Goal: Information Seeking & Learning: Check status

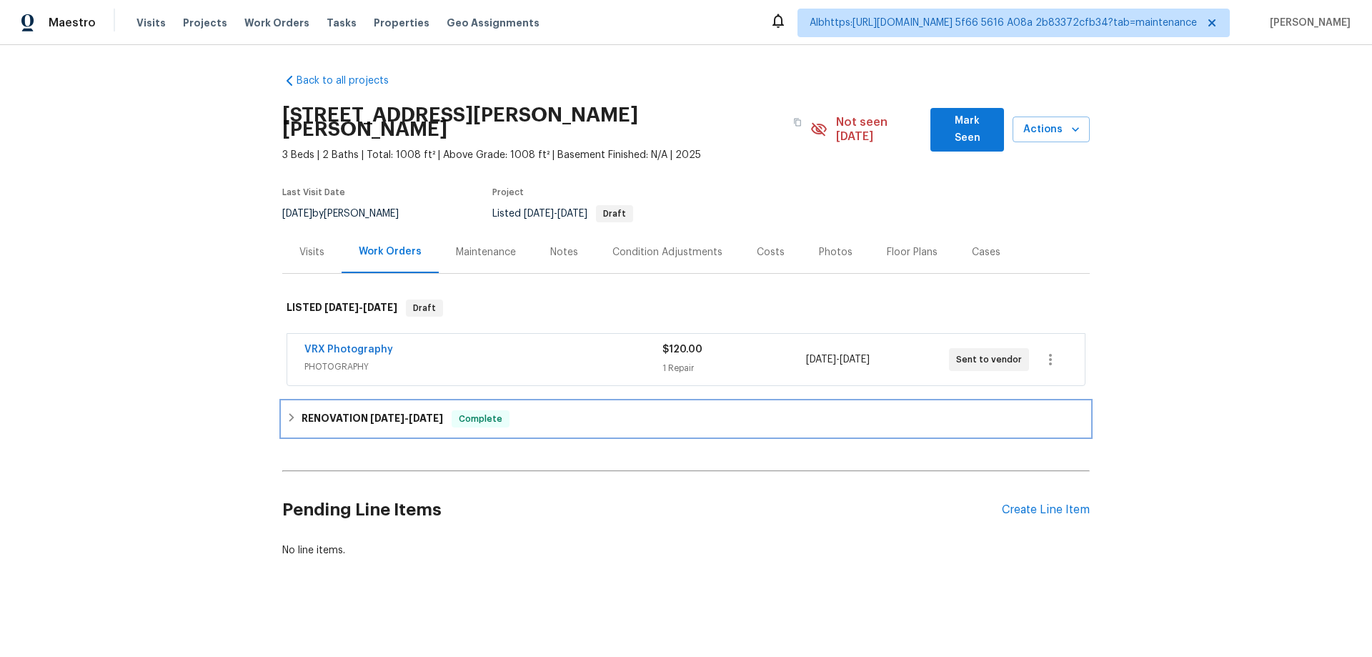
click at [360, 402] on div "RENOVATION 9/30/25 - 9/30/25 Complete" at bounding box center [685, 419] width 807 height 34
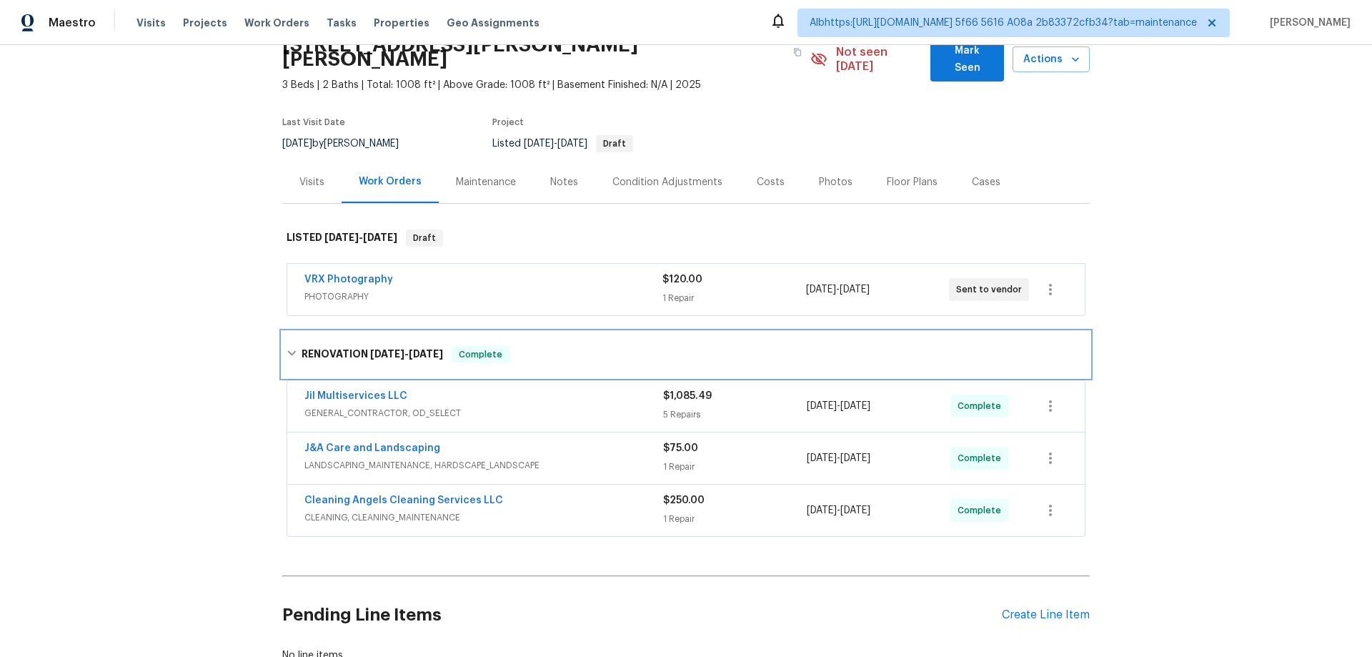
scroll to position [158, 0]
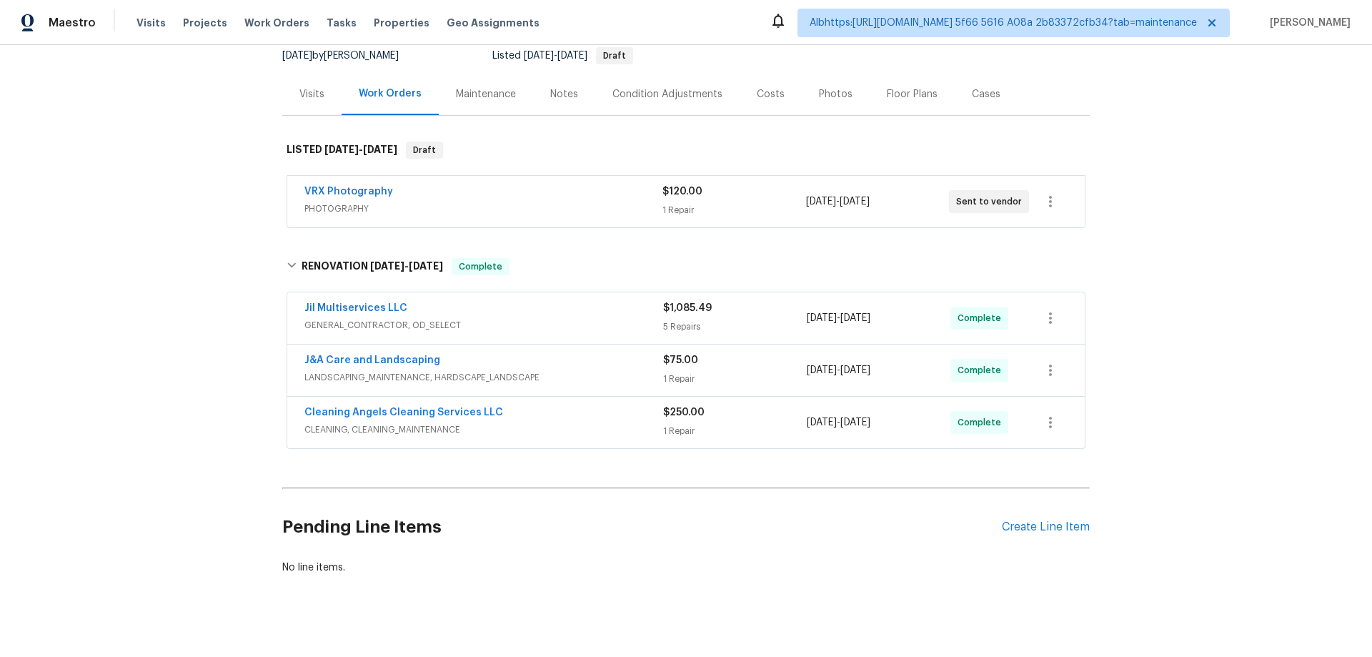
click at [215, 393] on div "Back to all projects 3643 Bates Dr, Winston Salem, NC 27105 3 Beds | 2 Baths | …" at bounding box center [686, 351] width 1372 height 612
drag, startPoint x: 159, startPoint y: 399, endPoint x: 168, endPoint y: 400, distance: 8.6
click at [159, 399] on div "Back to all projects 3643 Bates Dr, Winston Salem, NC 27105 3 Beds | 2 Baths | …" at bounding box center [686, 351] width 1372 height 612
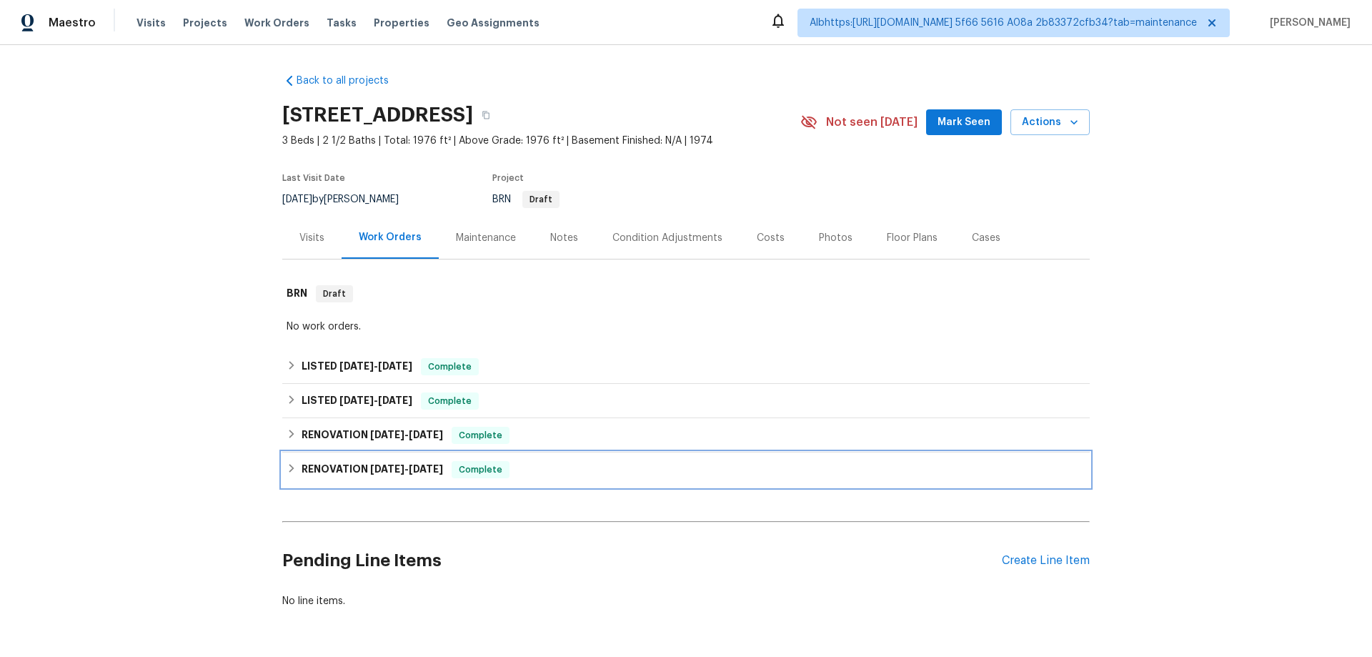
click at [331, 478] on h6 "RENOVATION 4/1/21 - 4/2/21" at bounding box center [372, 469] width 141 height 17
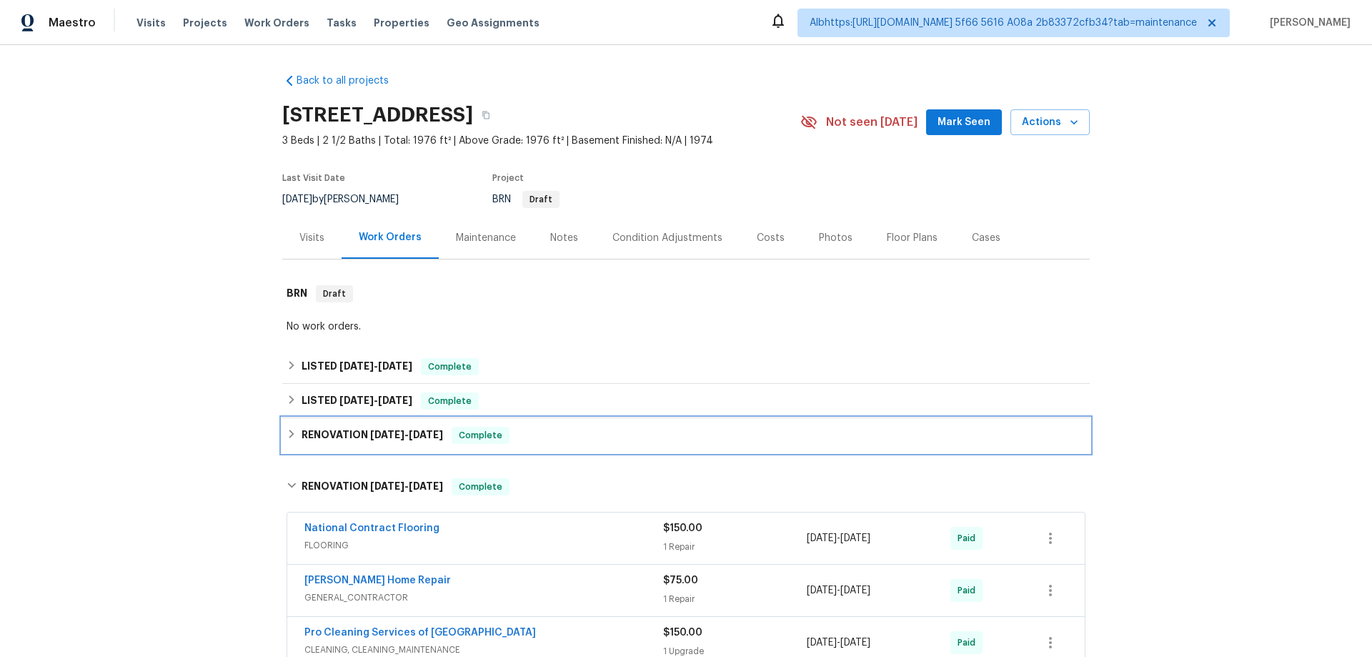
click at [329, 444] on h6 "RENOVATION 6/24/25 - 7/11/25" at bounding box center [372, 435] width 141 height 17
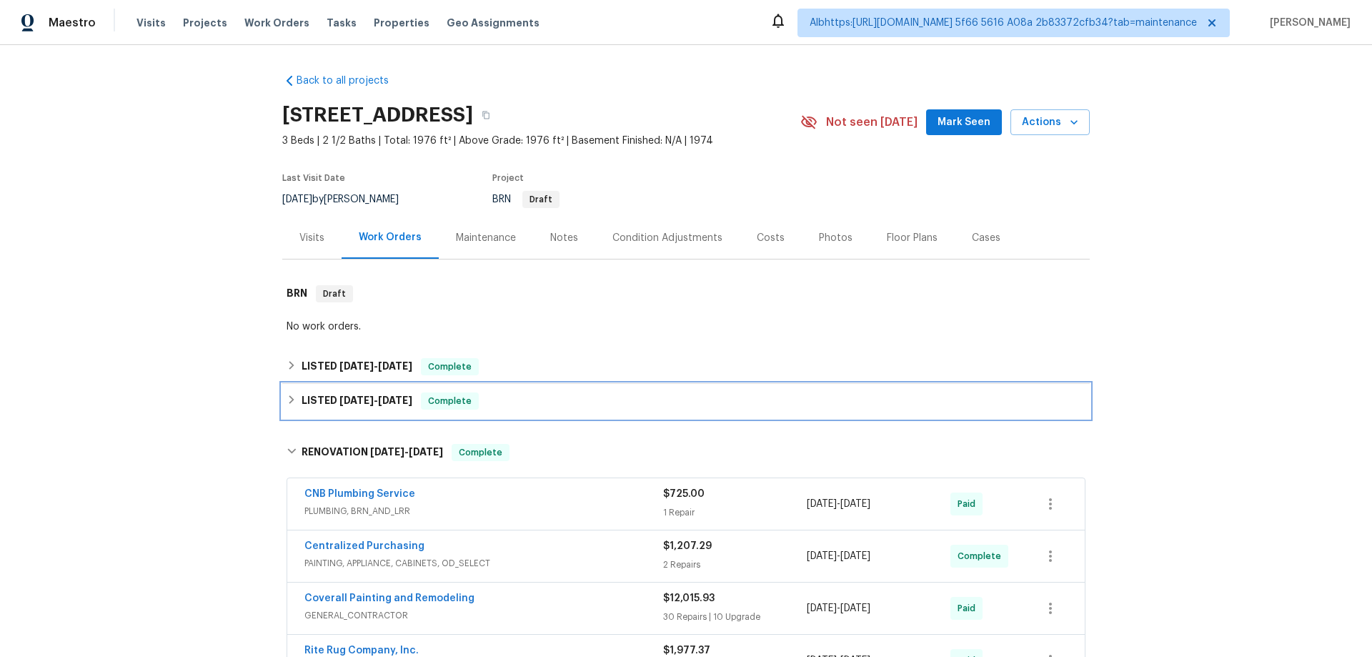
click at [339, 405] on span "8/1/25" at bounding box center [356, 400] width 34 height 10
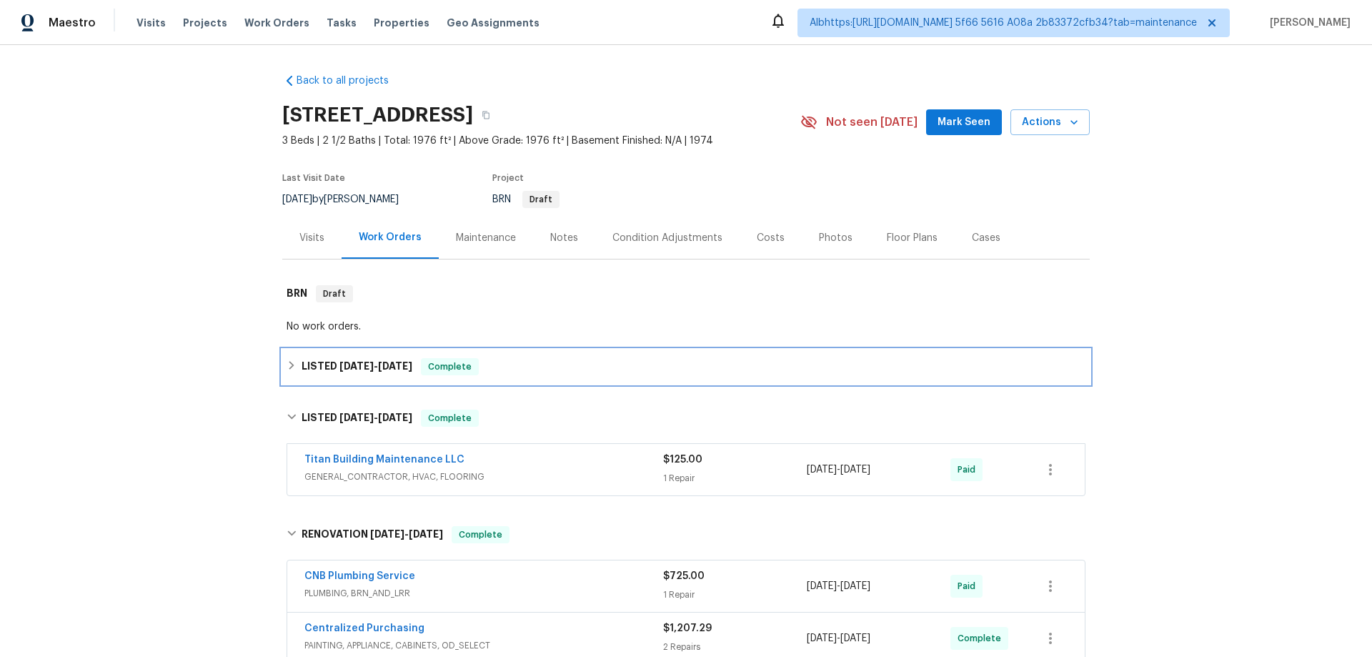
click at [350, 371] on span "9/22/25" at bounding box center [356, 366] width 34 height 10
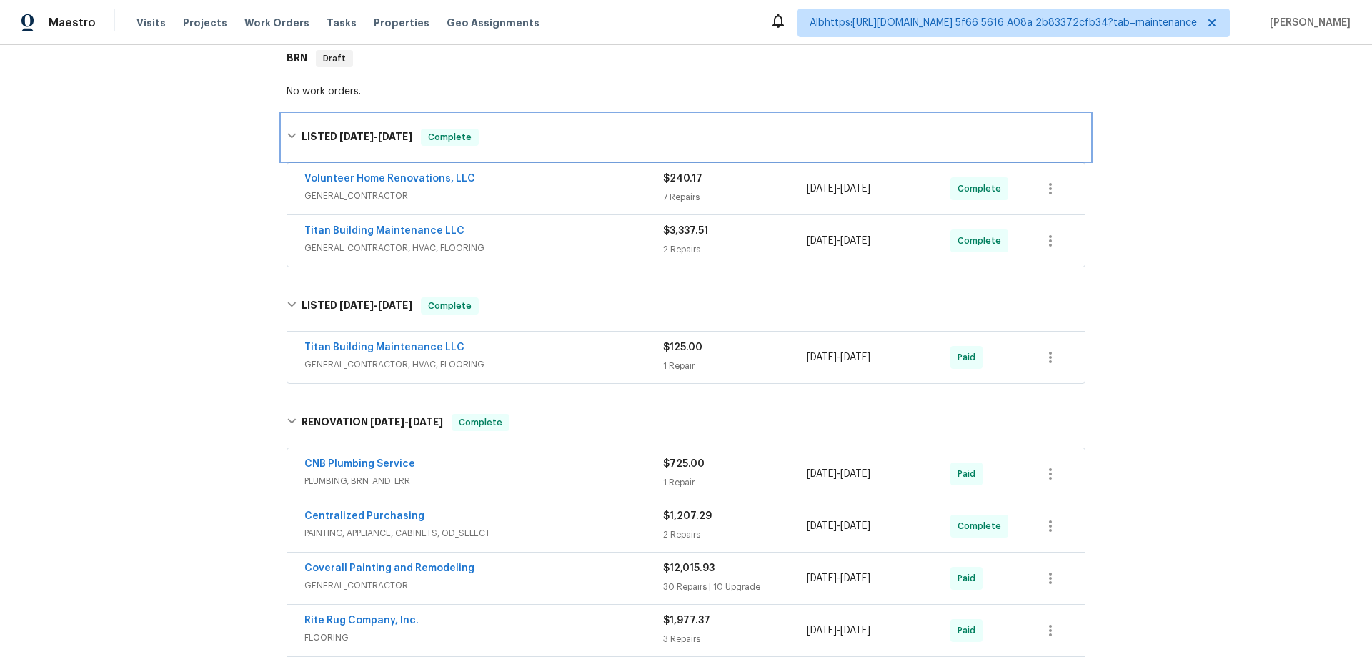
scroll to position [286, 0]
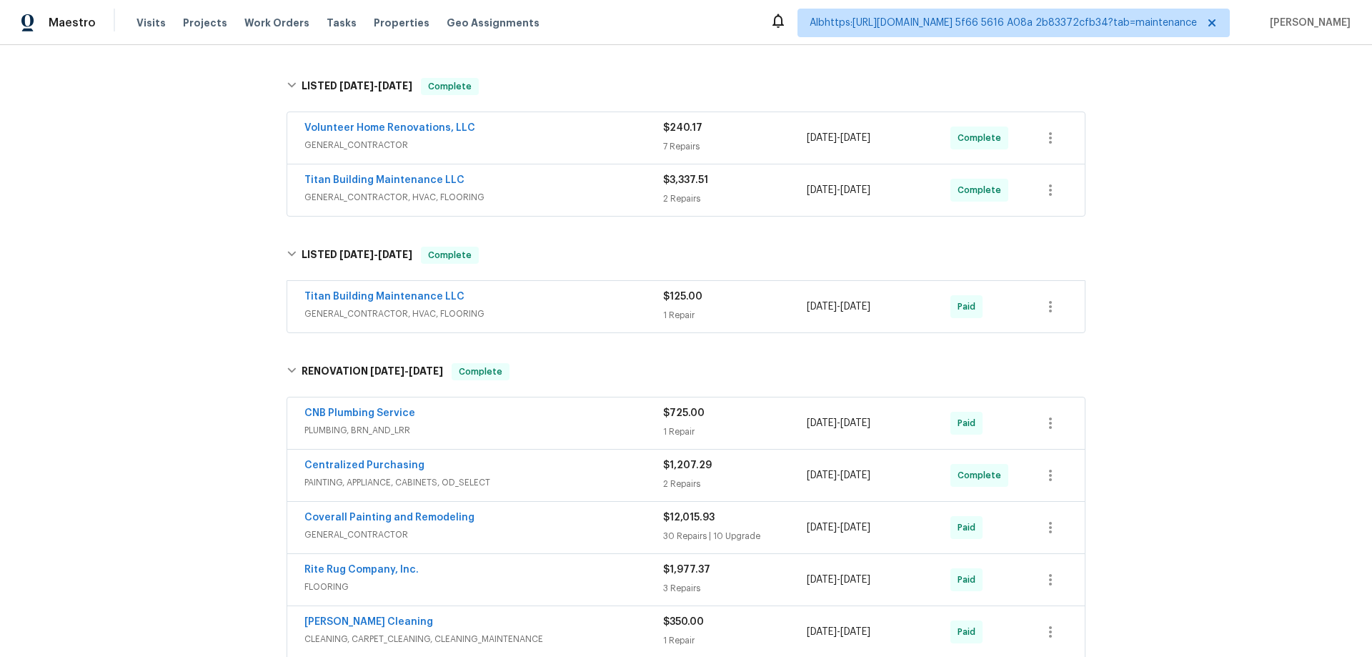
click at [190, 436] on div "Back to all projects 1002 E Northfield Blvd Apt H104, Murfreesboro, TN 37130 3 …" at bounding box center [686, 351] width 1372 height 612
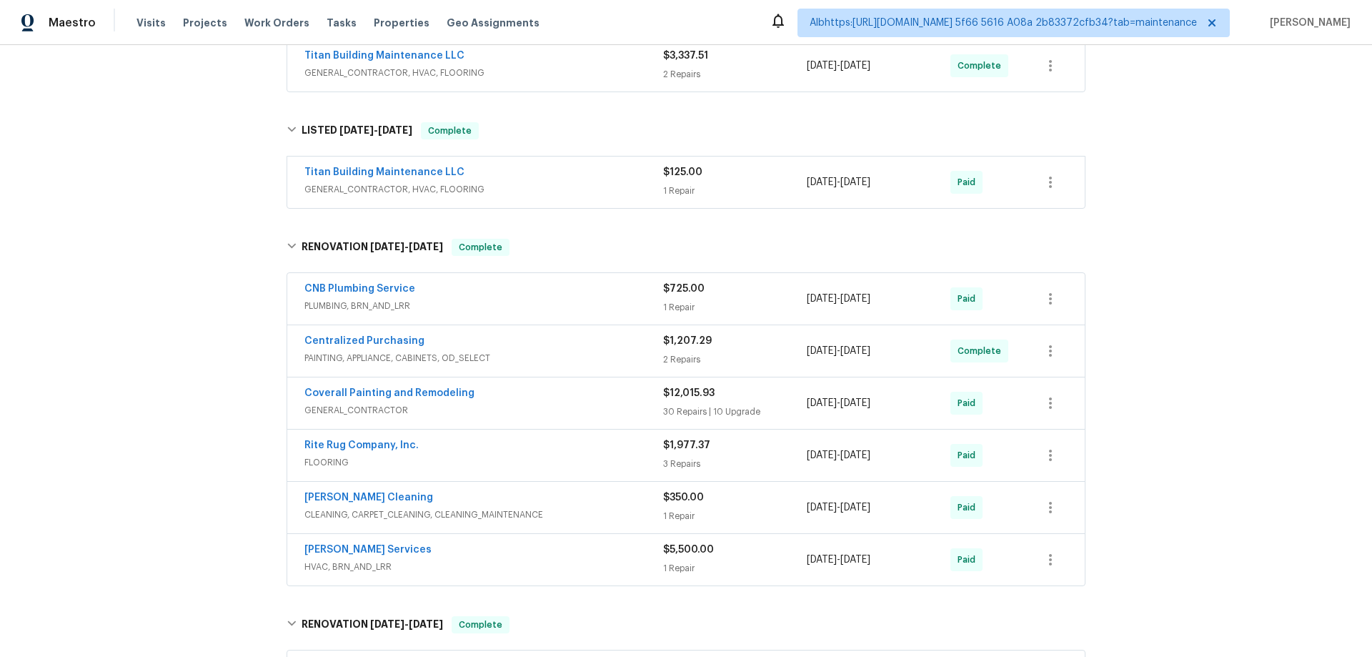
scroll to position [643, 0]
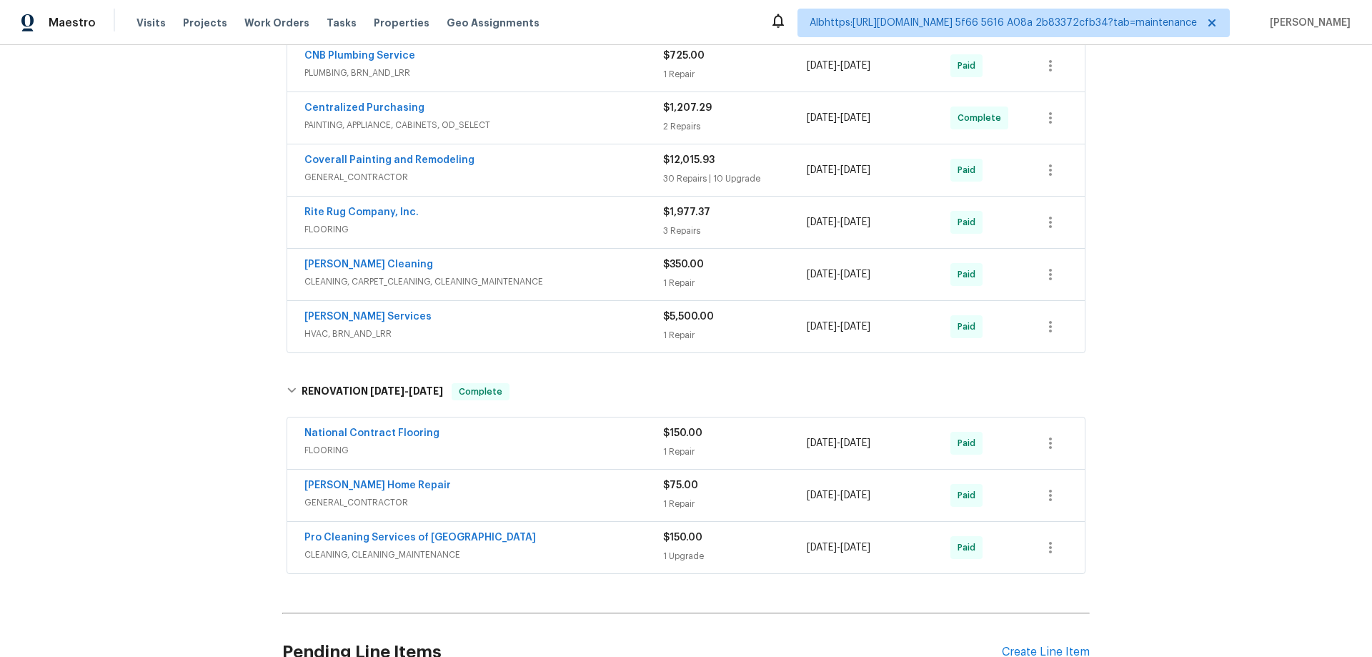
click at [164, 289] on div "Back to all projects 1002 E Northfield Blvd Apt H104, Murfreesboro, TN 37130 3 …" at bounding box center [686, 351] width 1372 height 612
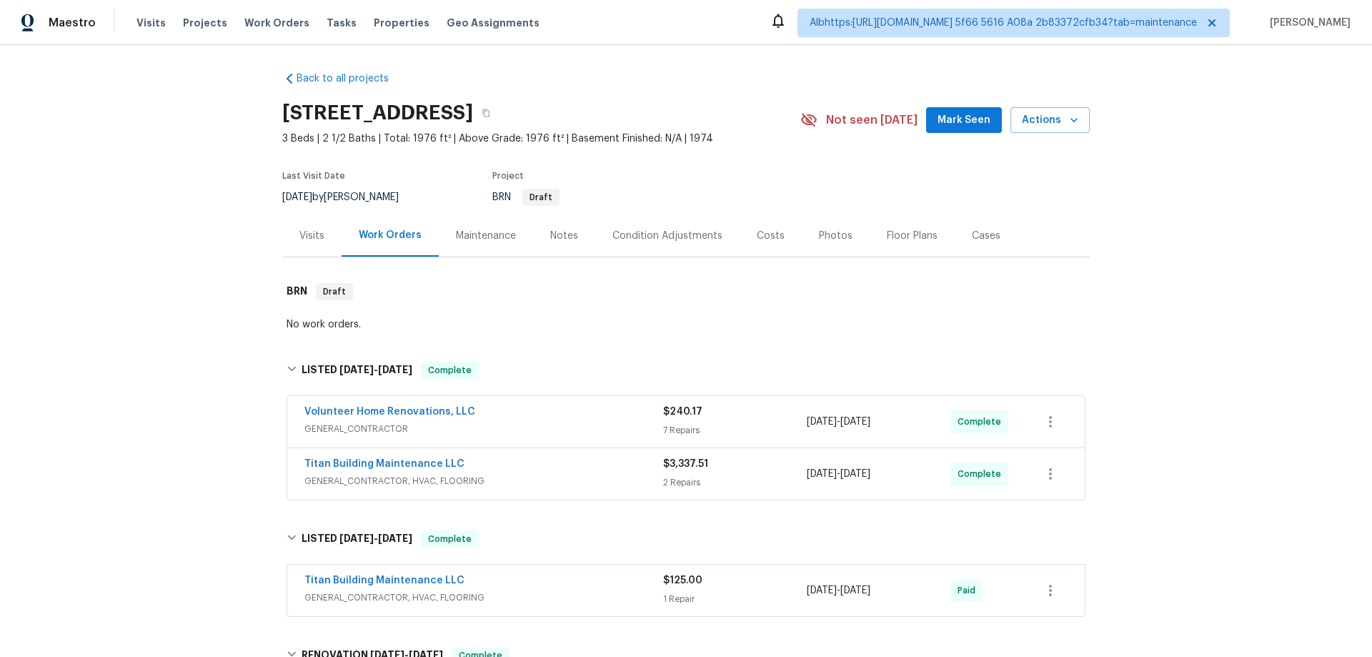
scroll to position [0, 0]
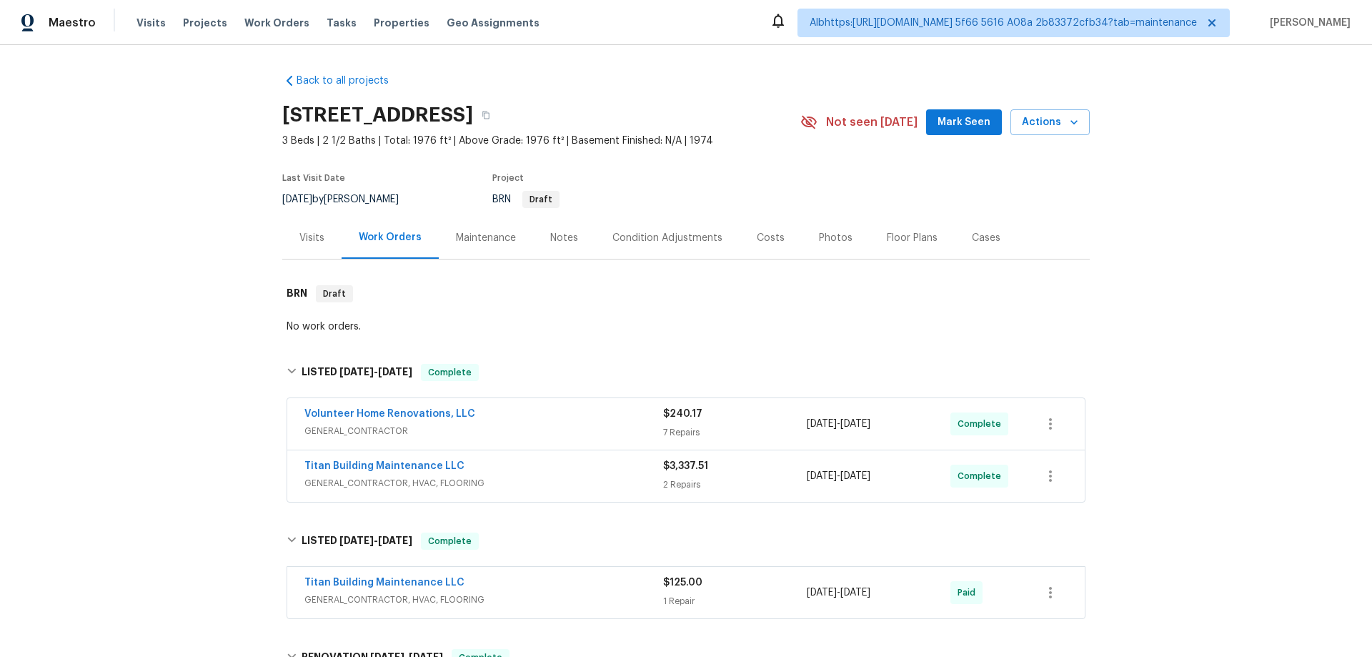
click at [209, 351] on div "Back to all projects 1002 E Northfield Blvd Apt H104, Murfreesboro, TN 37130 3 …" at bounding box center [686, 351] width 1372 height 612
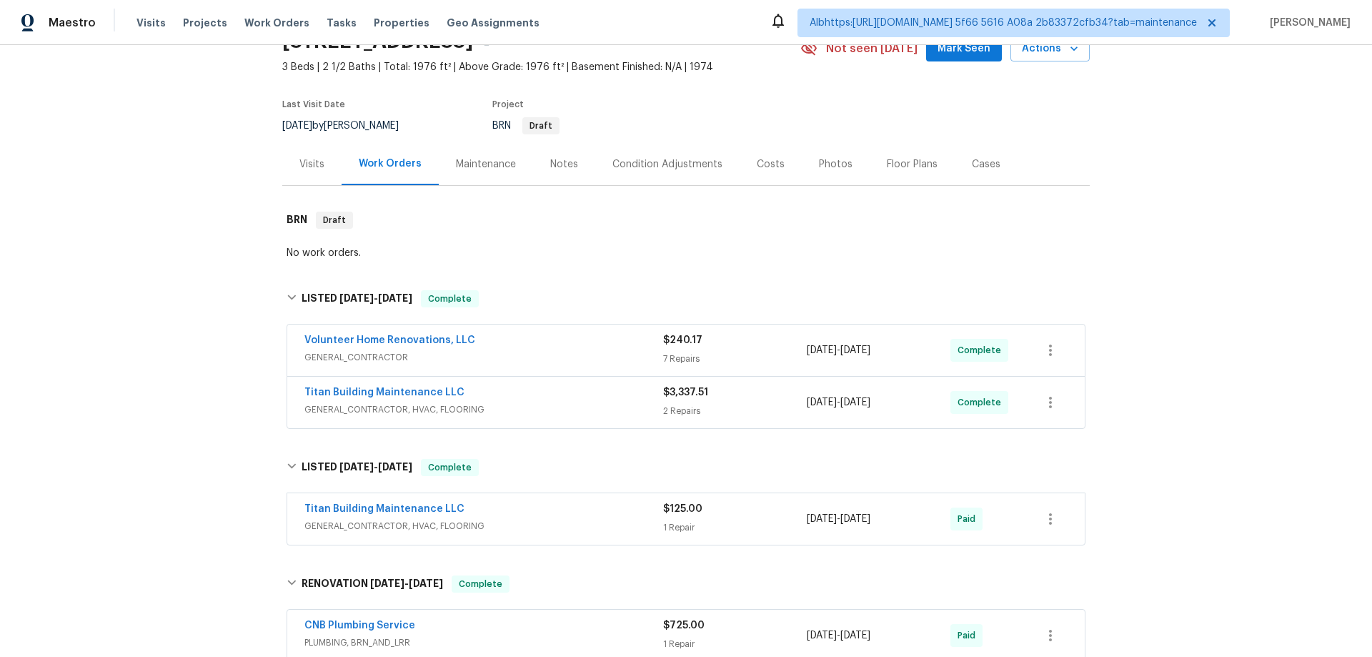
scroll to position [357, 0]
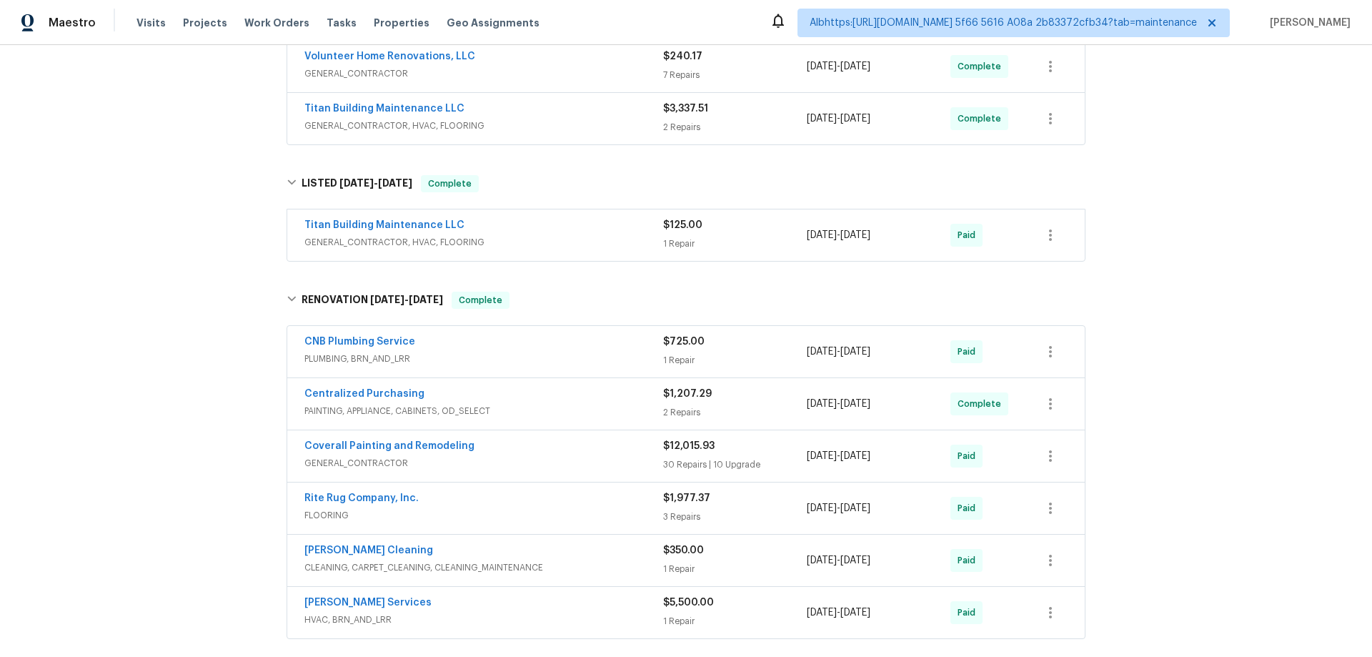
click at [156, 353] on div "Back to all projects 1002 E Northfield Blvd Apt H104, Murfreesboro, TN 37130 3 …" at bounding box center [686, 351] width 1372 height 612
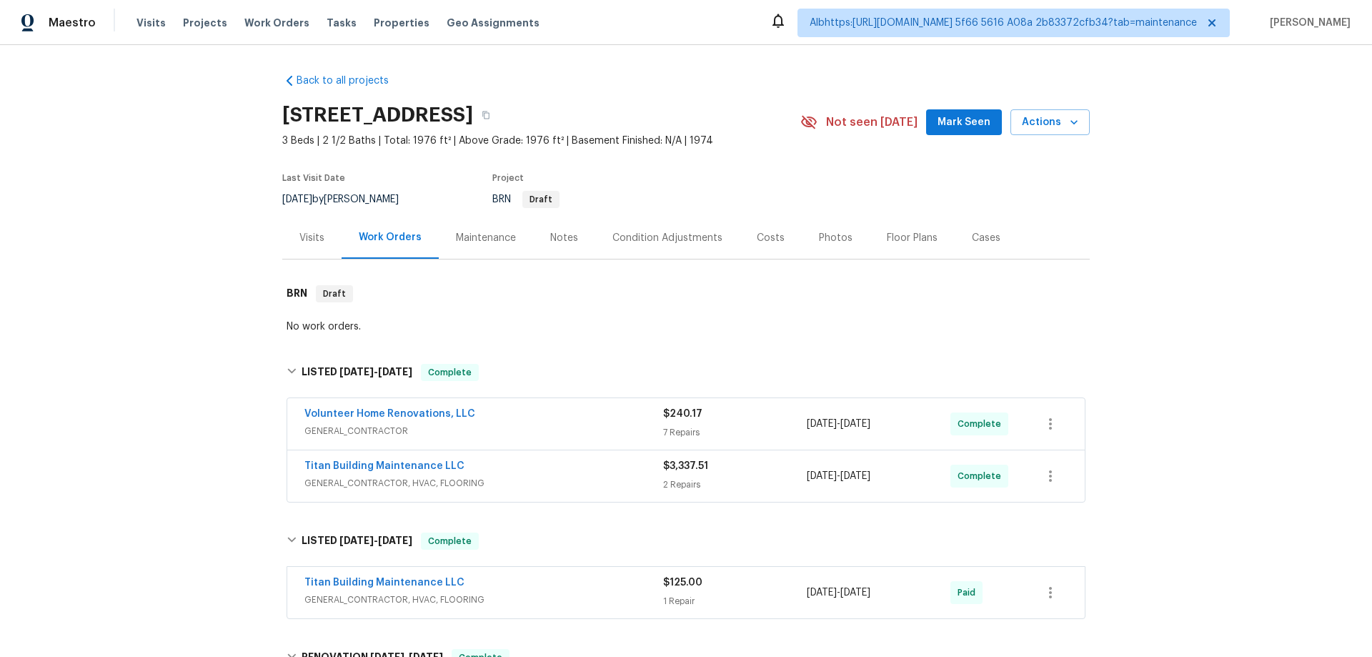
click at [137, 384] on div "Back to all projects 1002 E Northfield Blvd Apt H104, Murfreesboro, TN 37130 3 …" at bounding box center [686, 351] width 1372 height 612
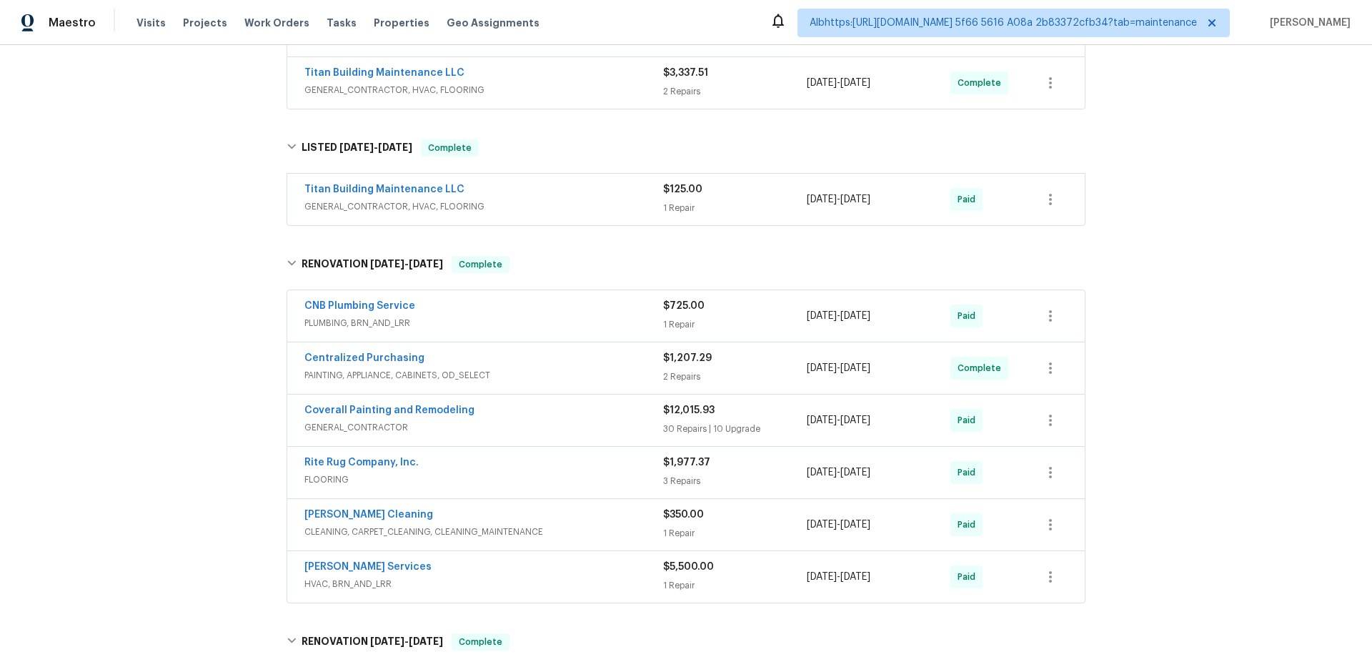
scroll to position [572, 0]
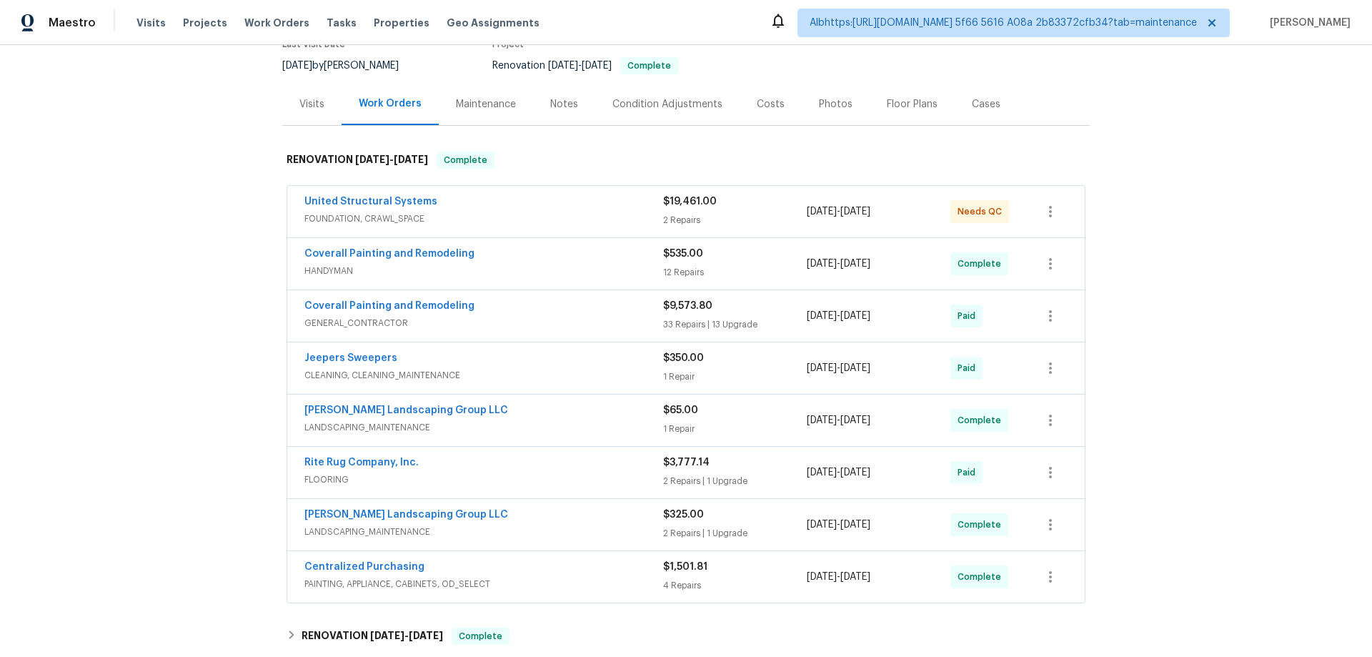
scroll to position [359, 0]
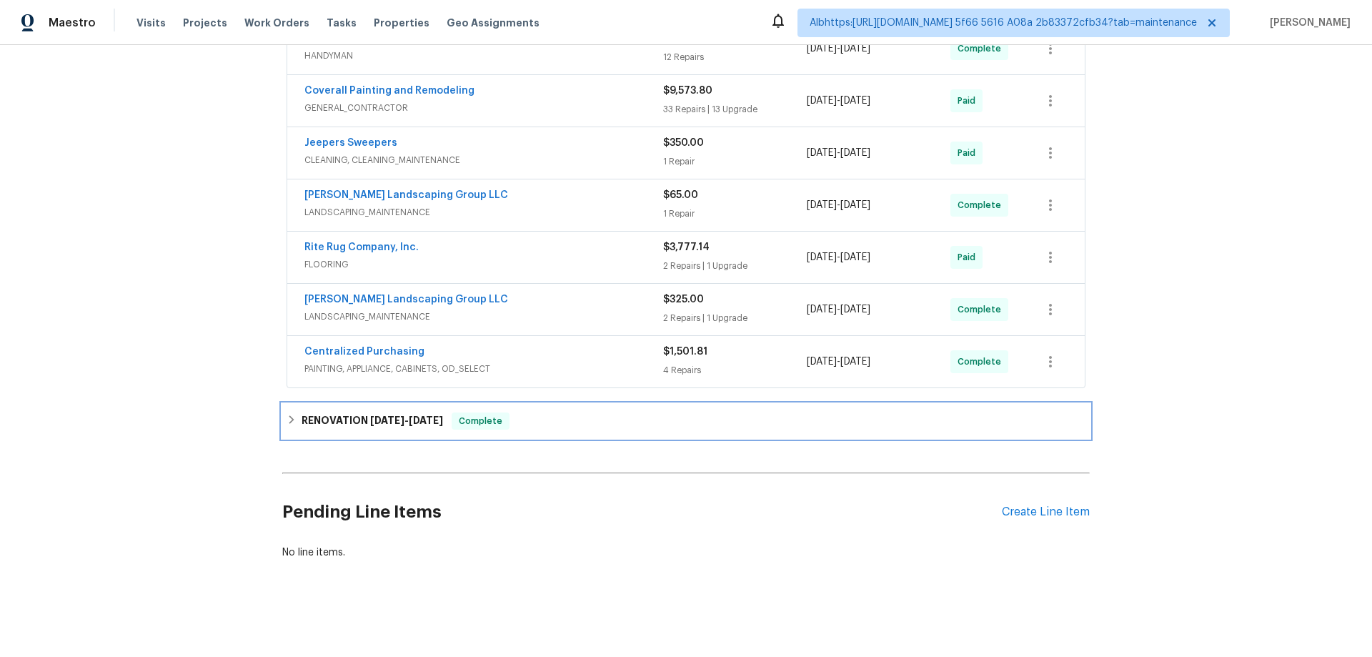
drag, startPoint x: 325, startPoint y: 402, endPoint x: 267, endPoint y: 385, distance: 60.4
click at [320, 404] on div "RENOVATION 9/30/25 - 9/30/25 Complete" at bounding box center [685, 421] width 807 height 34
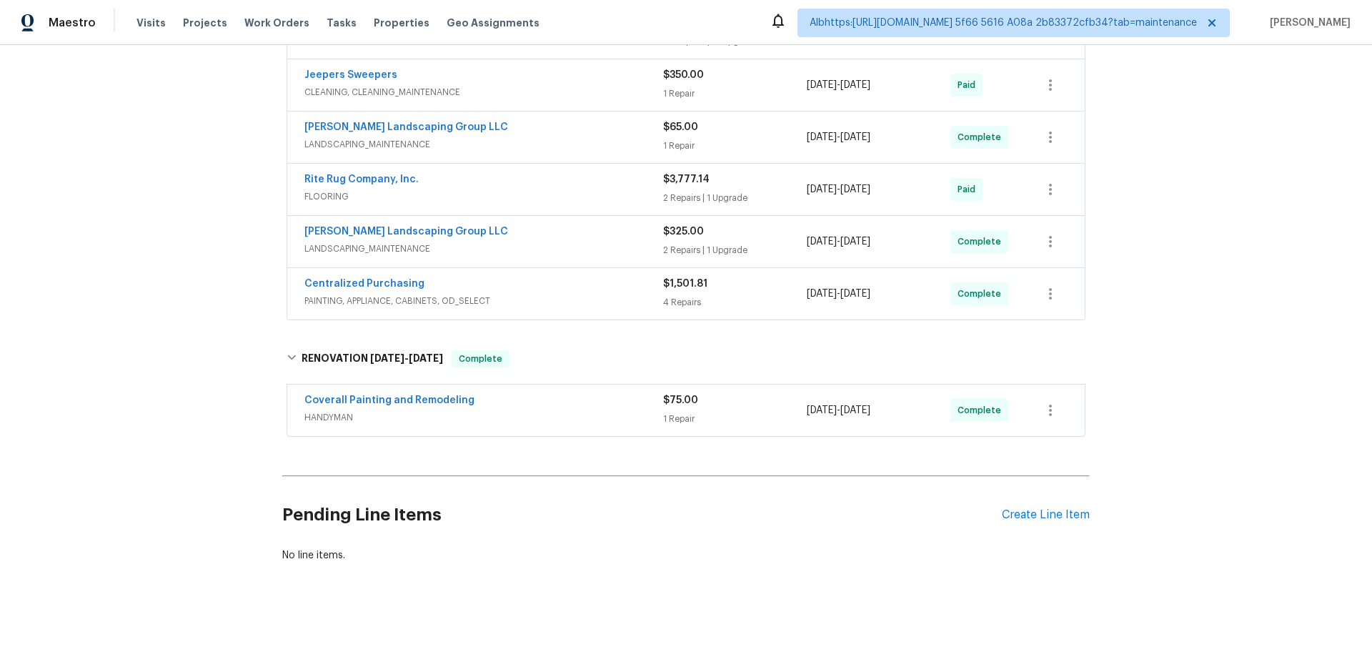
scroll to position [417, 0]
click at [192, 363] on div "Back to all projects 2754 Cider Dr, Clarksville, TN 37040 3 Beds | 2 Baths | To…" at bounding box center [686, 351] width 1372 height 612
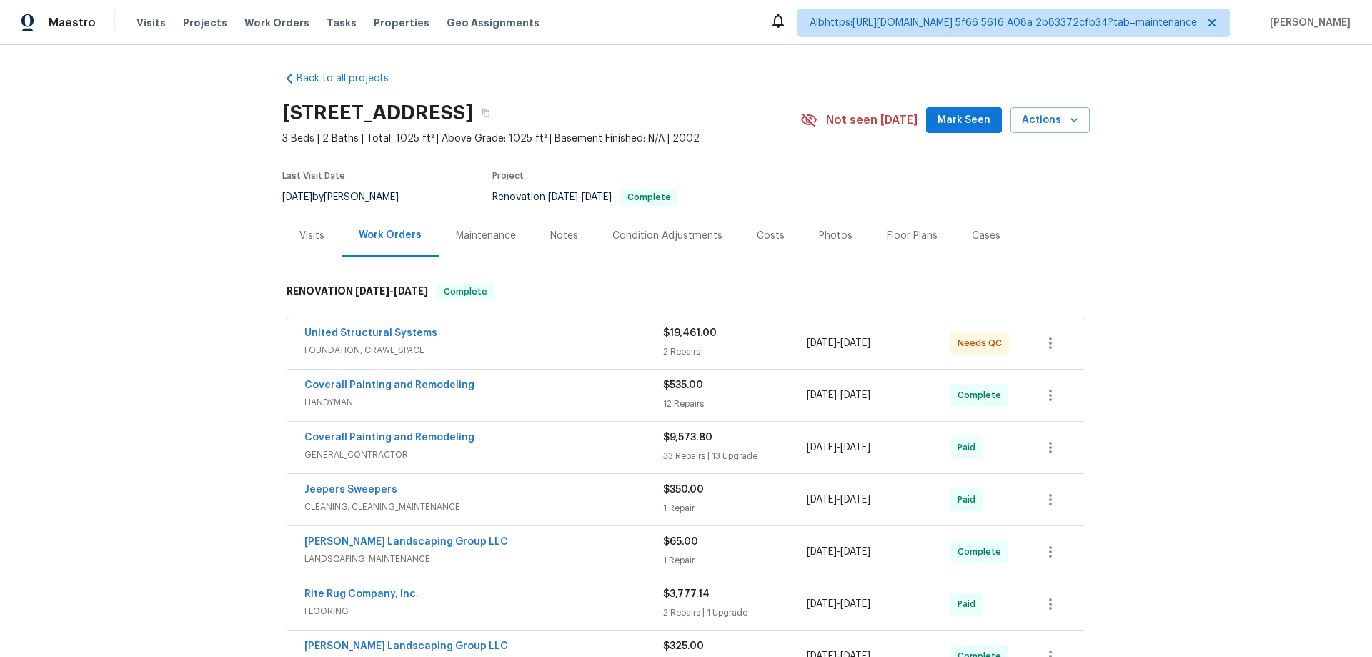
scroll to position [0, 0]
click at [151, 328] on div "Back to all projects 2754 Cider Dr, Clarksville, TN 37040 3 Beds | 2 Baths | To…" at bounding box center [686, 351] width 1372 height 612
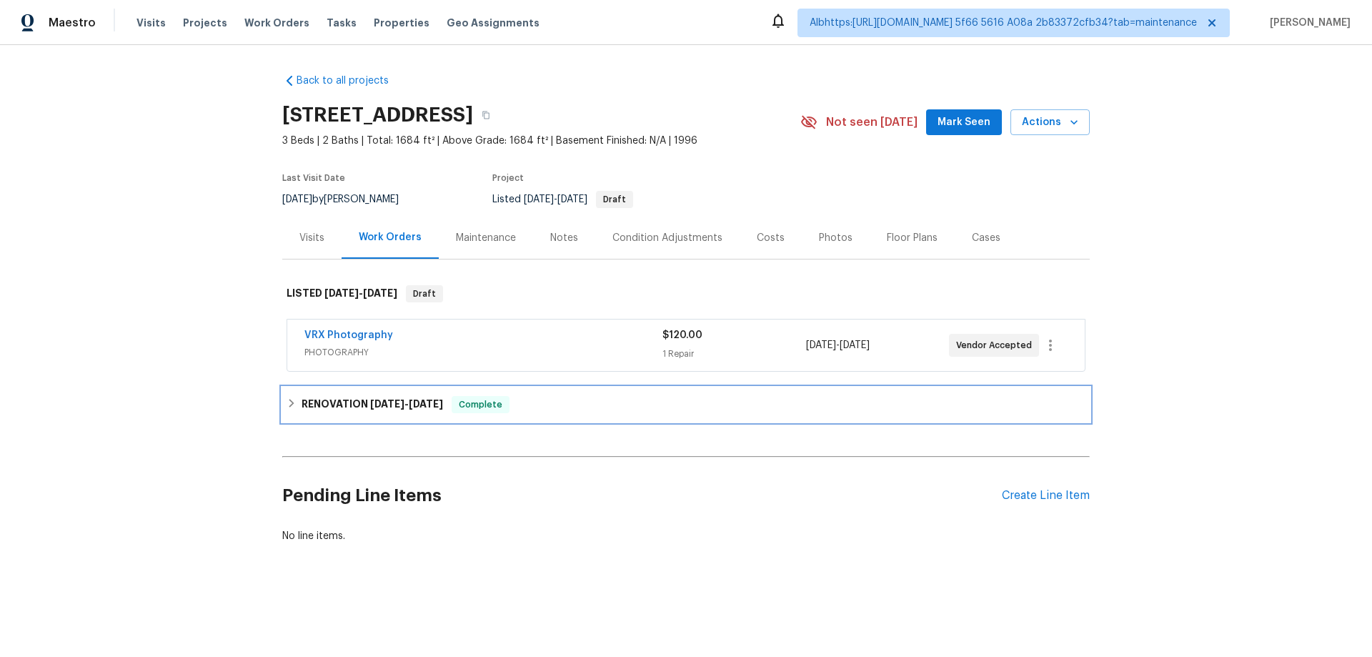
click at [312, 403] on h6 "RENOVATION [DATE] - [DATE]" at bounding box center [372, 404] width 141 height 17
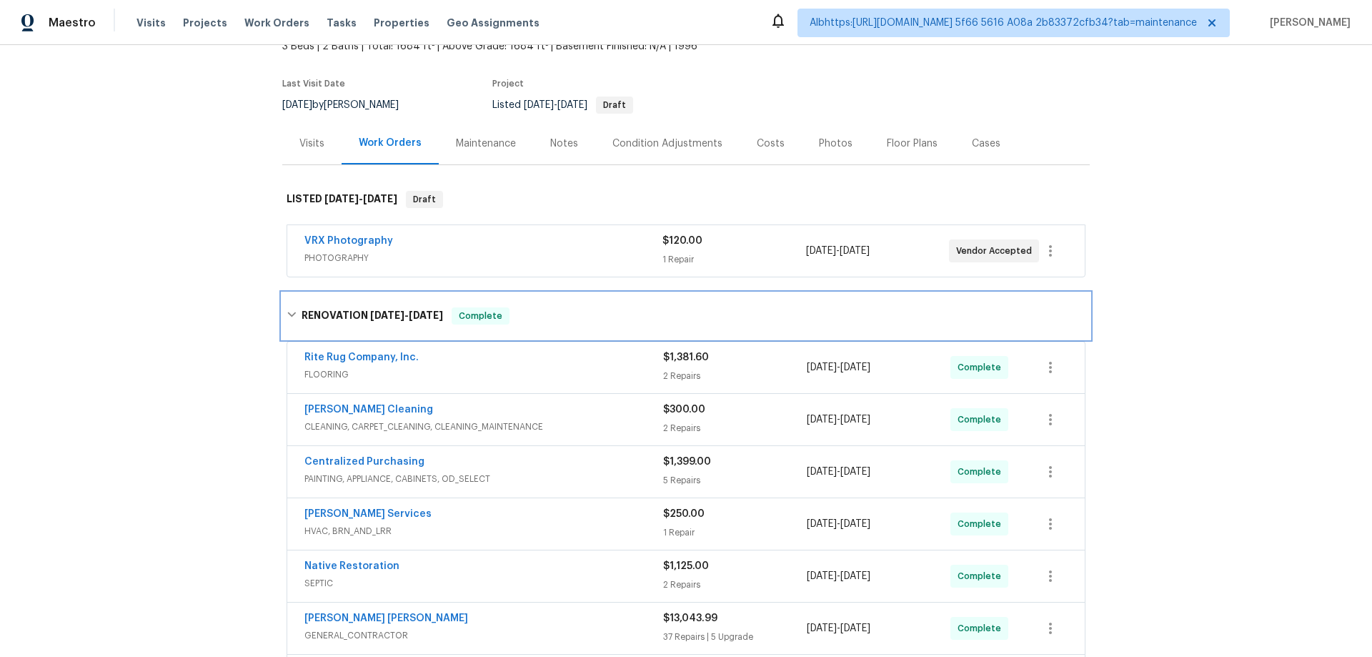
scroll to position [353, 0]
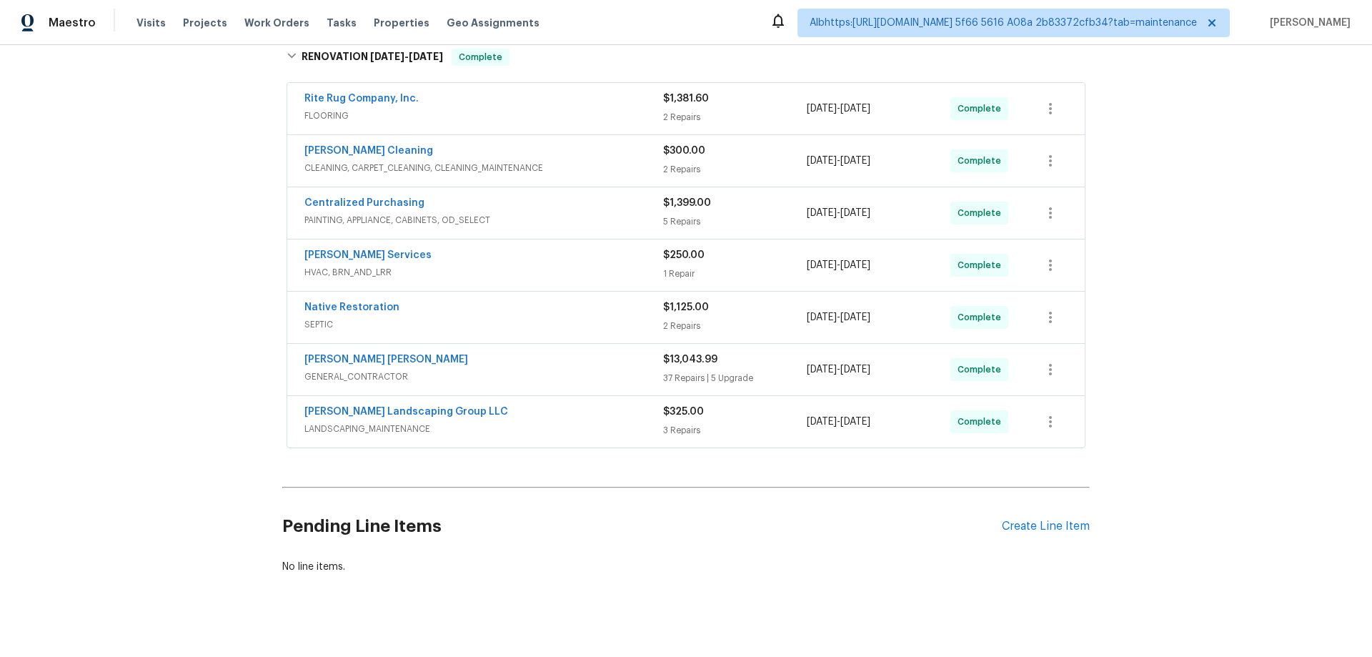
click at [179, 413] on div "Back to all projects [STREET_ADDRESS] 3 Beds | 2 Baths | Total: 1684 ft² | Abov…" at bounding box center [686, 351] width 1372 height 612
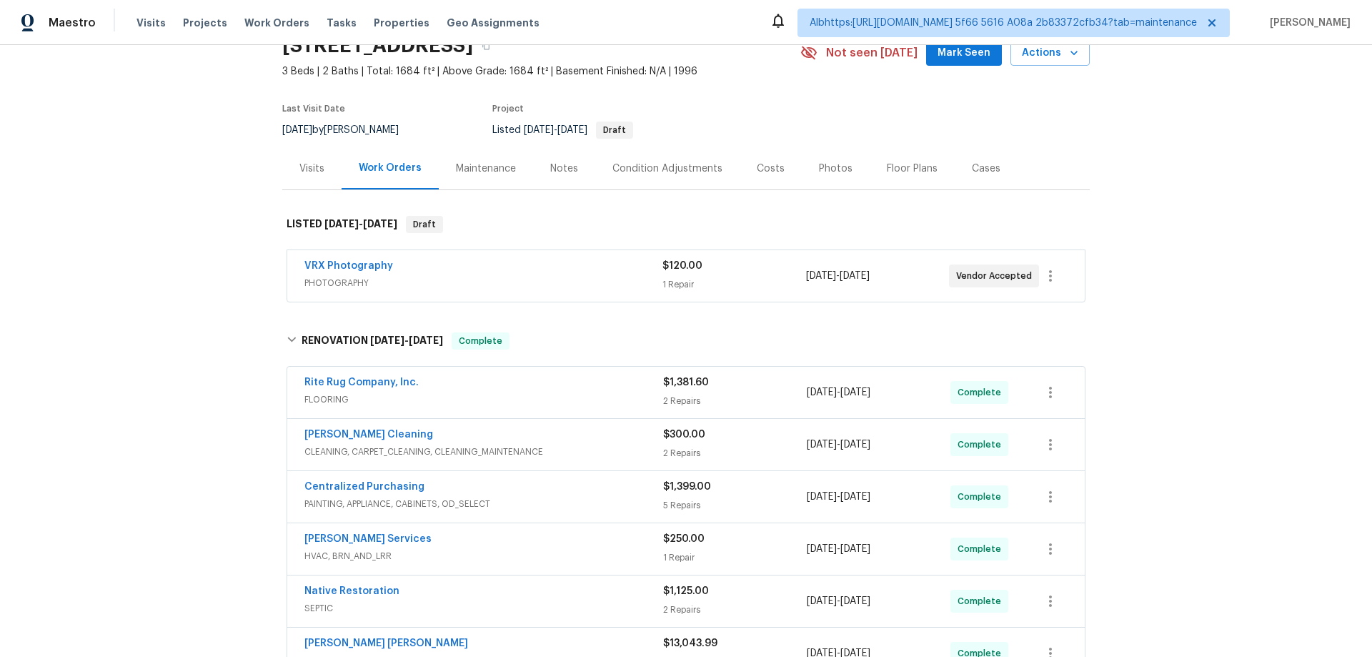
scroll to position [67, 0]
click at [177, 421] on div "Back to all projects [STREET_ADDRESS] 3 Beds | 2 Baths | Total: 1684 ft² | Abov…" at bounding box center [686, 351] width 1372 height 612
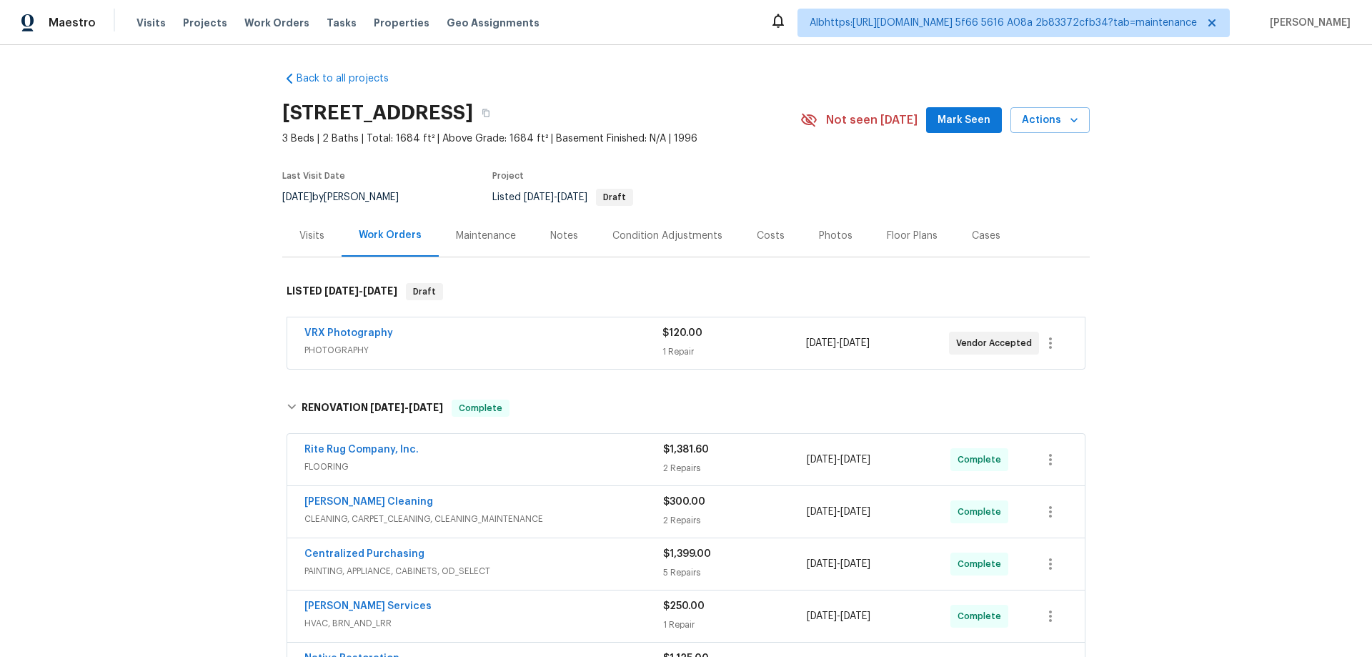
scroll to position [0, 0]
click at [226, 432] on div "Back to all projects [STREET_ADDRESS] 3 Beds | 2 Baths | Total: 1684 ft² | Abov…" at bounding box center [686, 351] width 1372 height 612
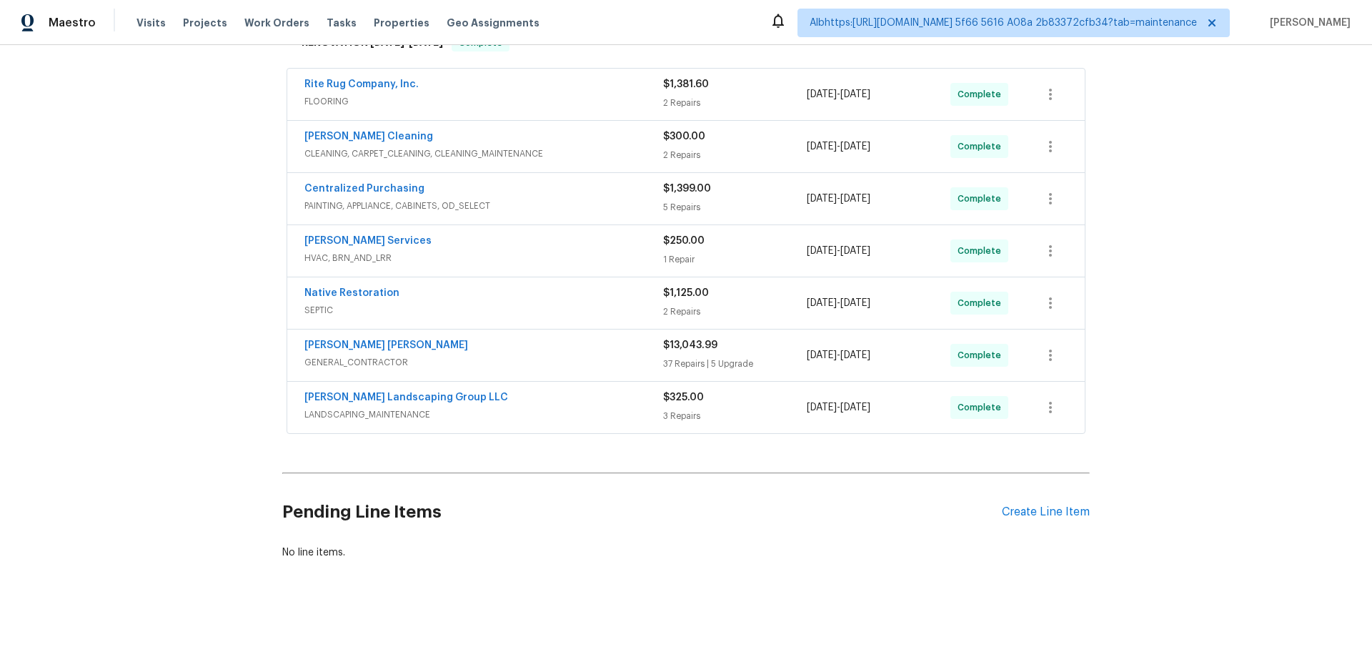
click at [145, 400] on div "Back to all projects [STREET_ADDRESS] 3 Beds | 2 Baths | Total: 1684 ft² | Abov…" at bounding box center [686, 351] width 1372 height 612
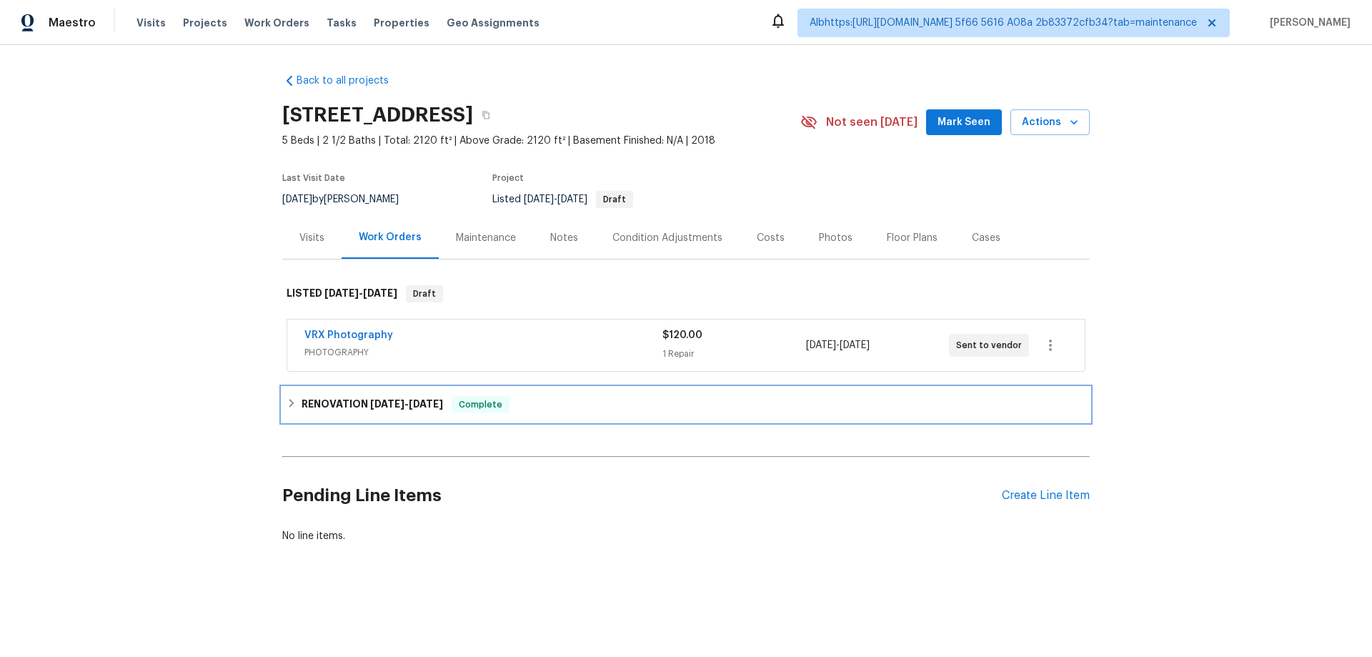
click at [301, 395] on div "RENOVATION 9/22/25 - 9/29/25 Complete" at bounding box center [685, 404] width 807 height 34
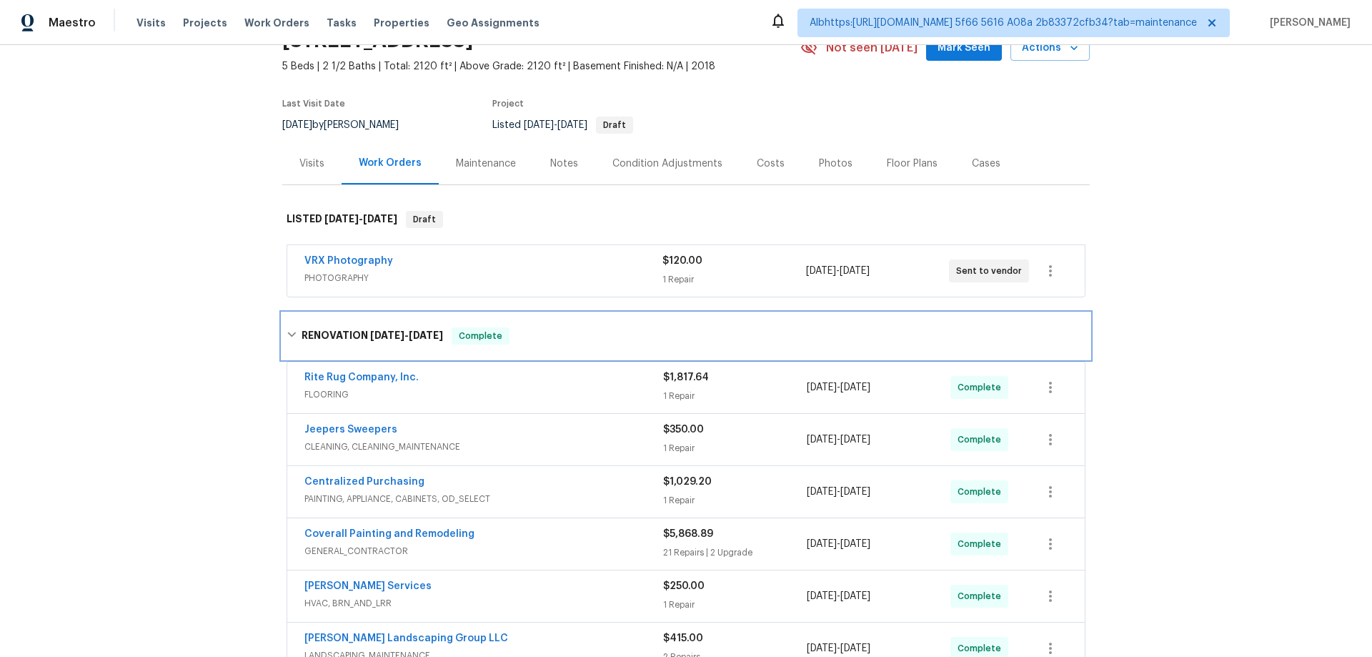
scroll to position [279, 0]
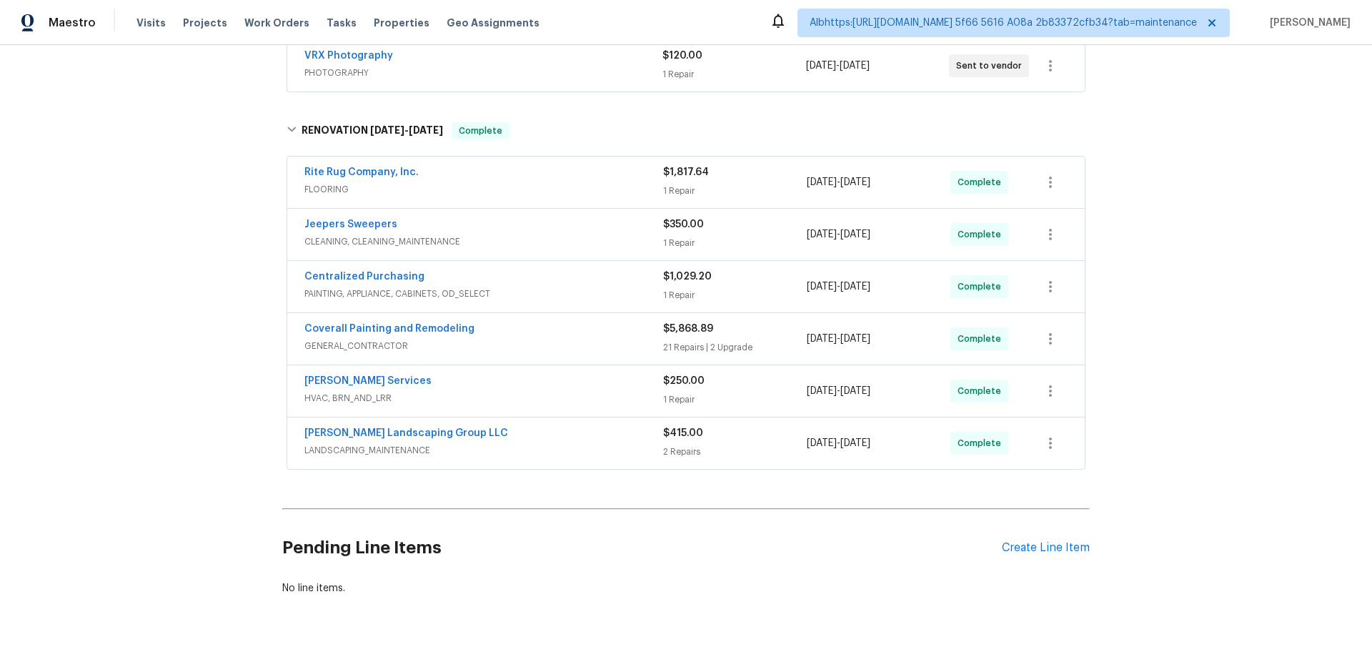
click at [209, 390] on div "Back to all projects 843 Cherry Blossom Ln, Clarksville, TN 37040 5 Beds | 2 1/…" at bounding box center [686, 351] width 1372 height 612
click at [210, 297] on div "Back to all projects 843 Cherry Blossom Ln, Clarksville, TN 37040 5 Beds | 2 1/…" at bounding box center [686, 351] width 1372 height 612
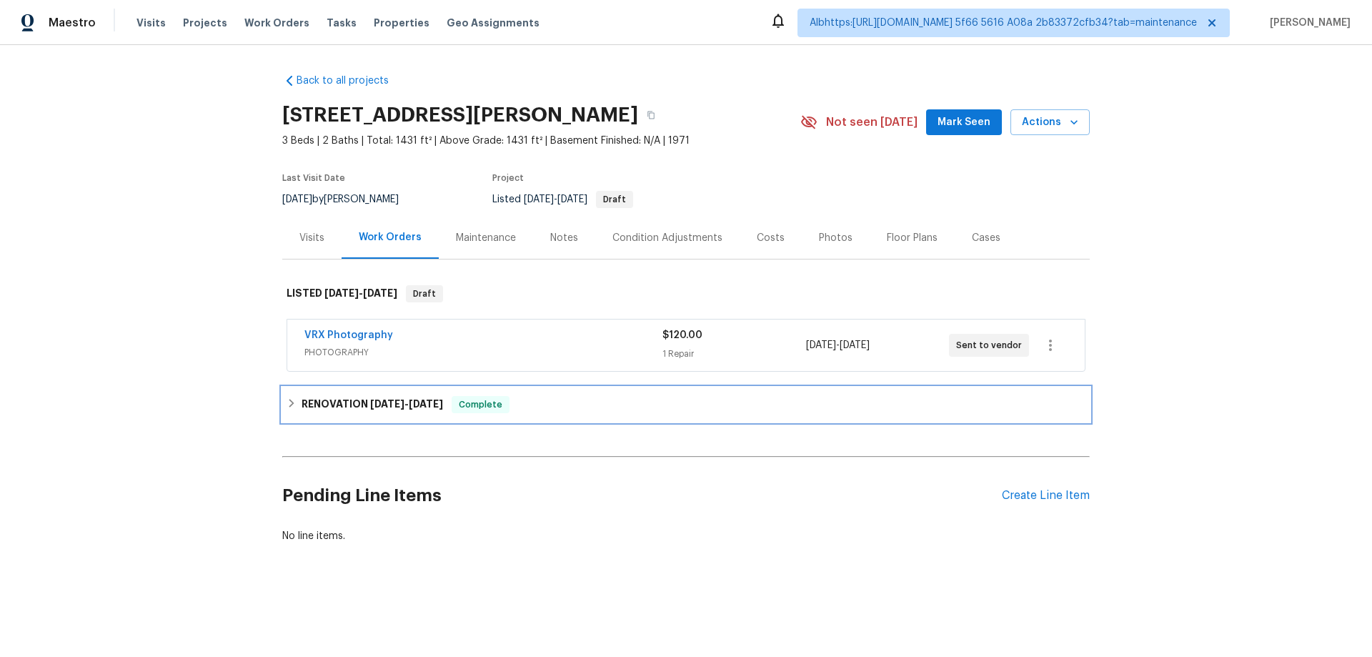
drag, startPoint x: 335, startPoint y: 393, endPoint x: 167, endPoint y: 412, distance: 168.9
click at [330, 390] on div "RENOVATION 9/8/25 - 9/29/25 Complete" at bounding box center [685, 404] width 807 height 34
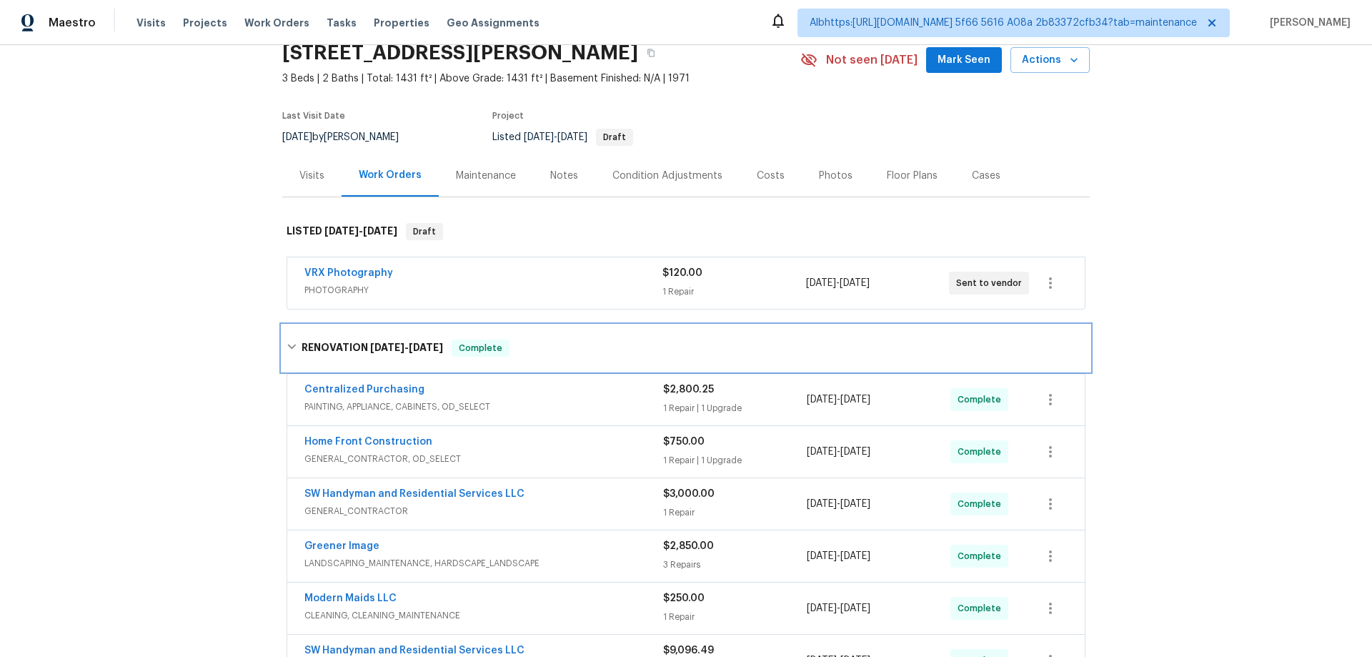
scroll to position [191, 0]
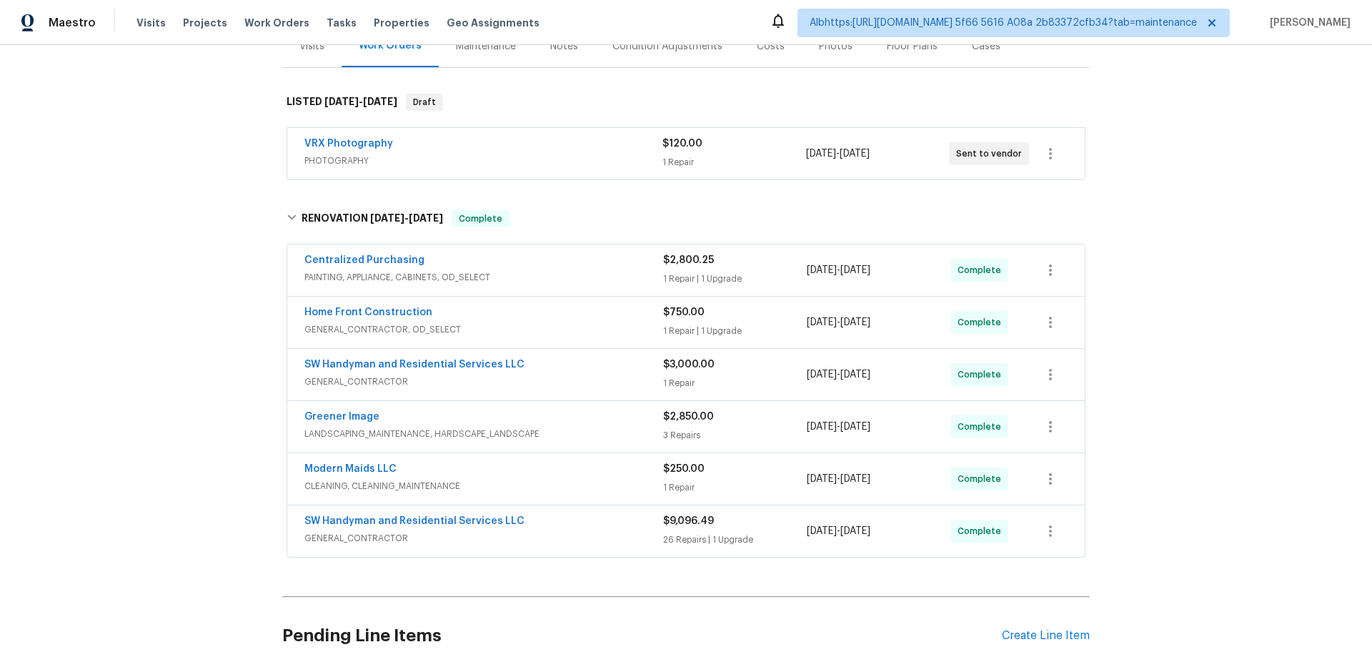
click at [158, 401] on div "Back to all projects 4832 Vermillion Ct, Avon, IN 46123 3 Beds | 2 Baths | Tota…" at bounding box center [686, 351] width 1372 height 612
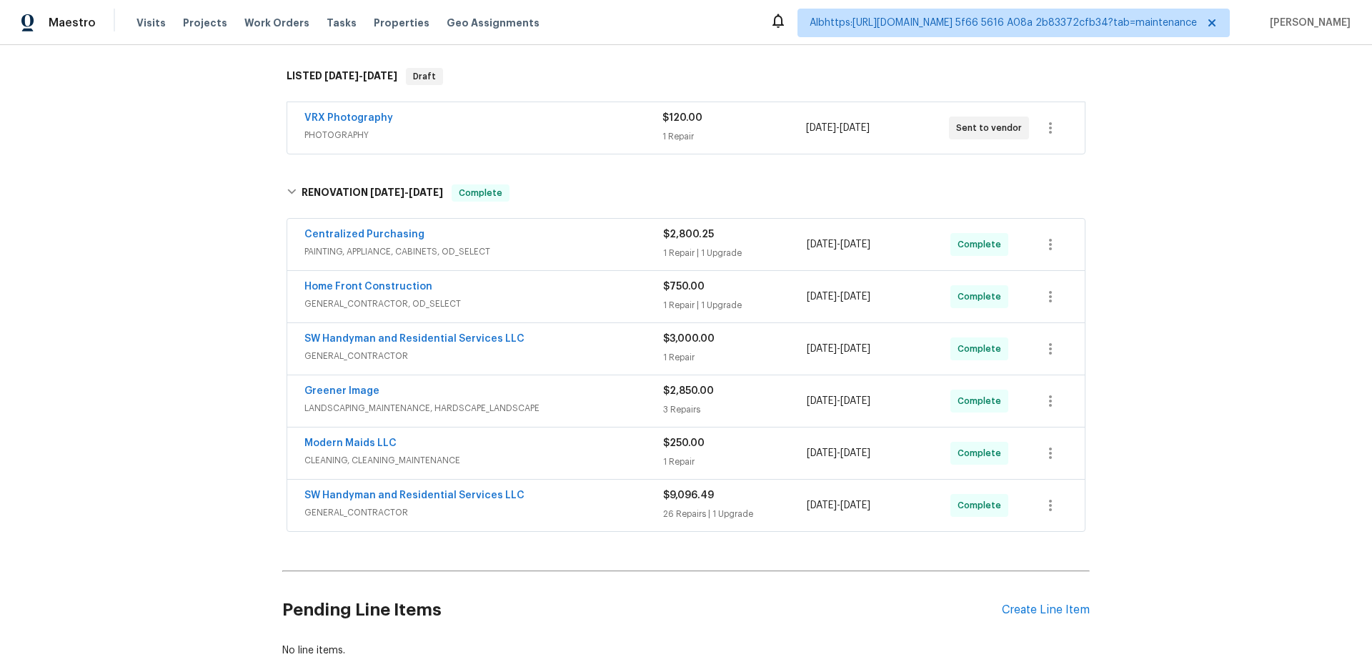
scroll to position [286, 0]
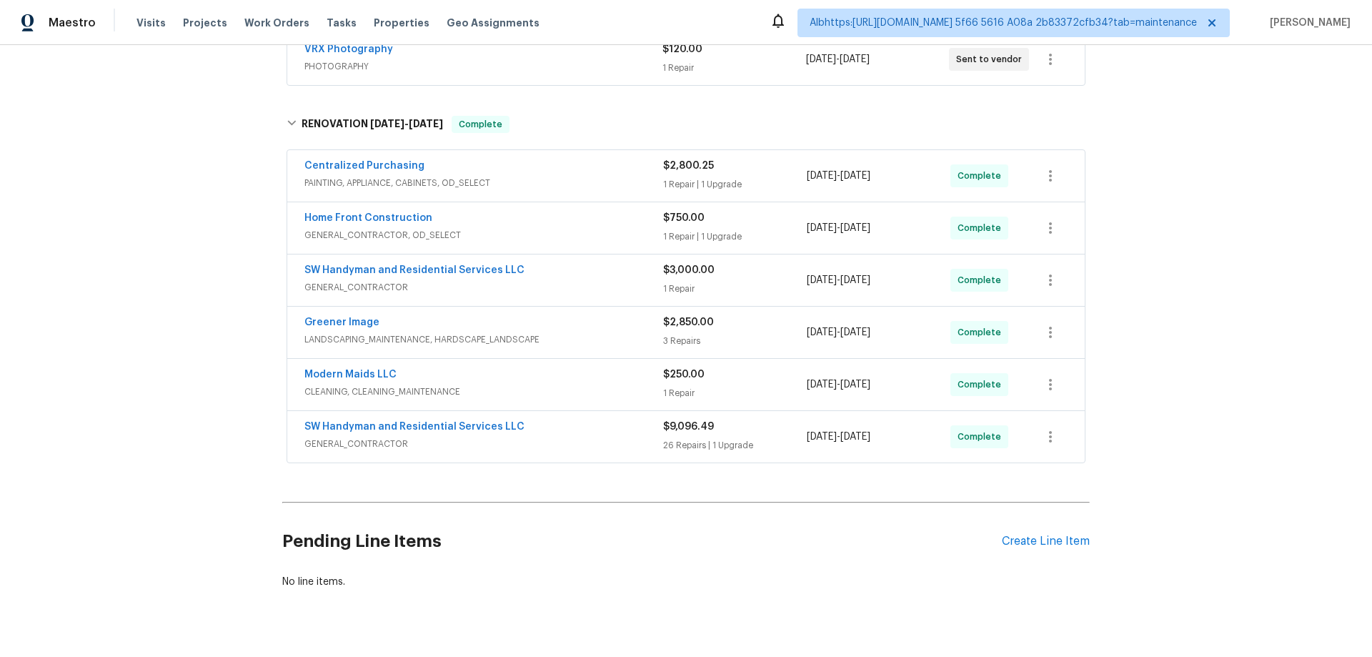
click at [182, 328] on div "Back to all projects 4832 Vermillion Ct, Avon, IN 46123 3 Beds | 2 Baths | Tota…" at bounding box center [686, 351] width 1372 height 612
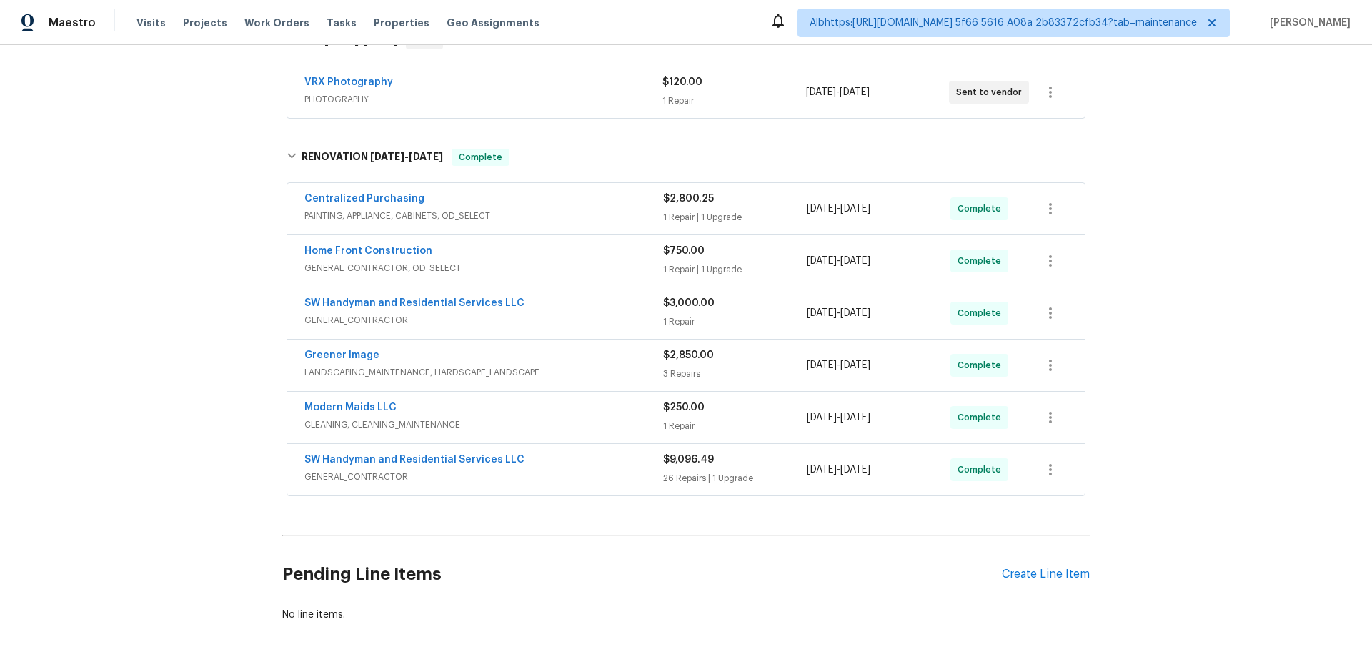
scroll to position [254, 0]
click at [190, 304] on div "Back to all projects 4832 Vermillion Ct, Avon, IN 46123 3 Beds | 2 Baths | Tota…" at bounding box center [686, 351] width 1372 height 612
drag, startPoint x: 201, startPoint y: 352, endPoint x: 181, endPoint y: 221, distance: 132.3
click at [201, 352] on div "Back to all projects 4832 Vermillion Ct, Avon, IN 46123 3 Beds | 2 Baths | Tota…" at bounding box center [686, 351] width 1372 height 612
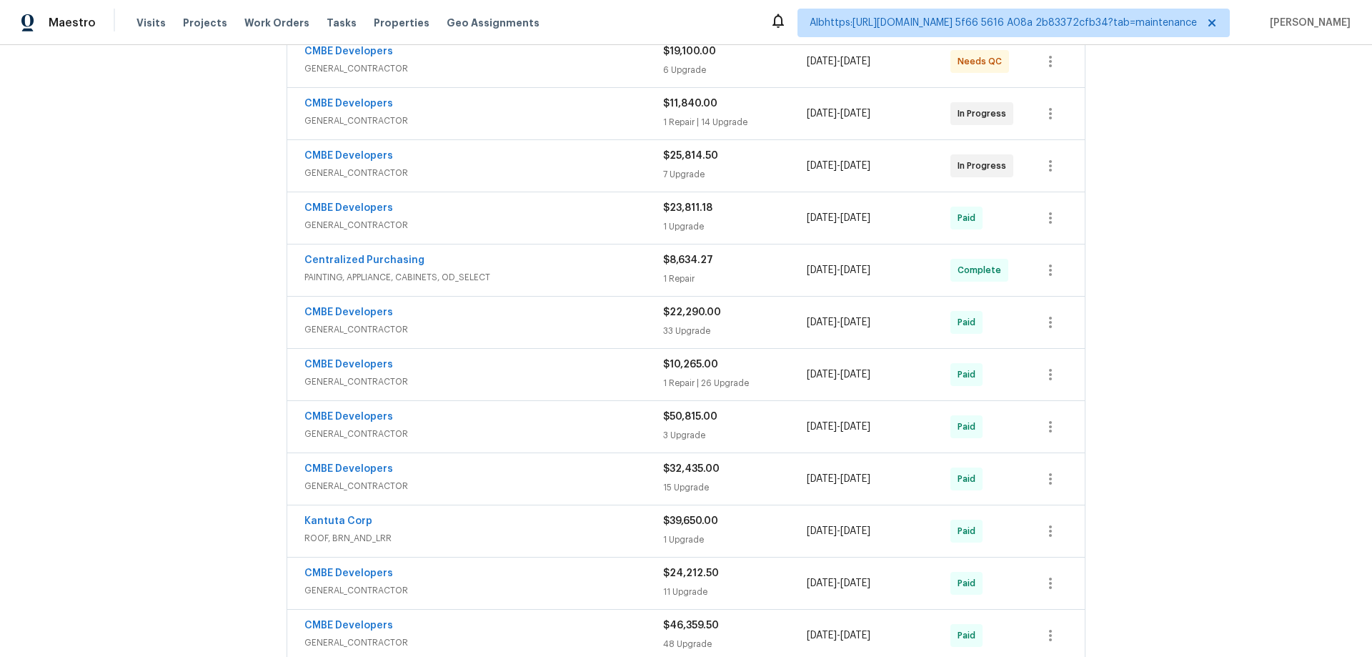
scroll to position [286, 0]
click at [247, 359] on div "Back to all projects [STREET_ADDRESS] 4 Beds | 4 Baths | Total: 3233 ft² | Abov…" at bounding box center [686, 351] width 1372 height 612
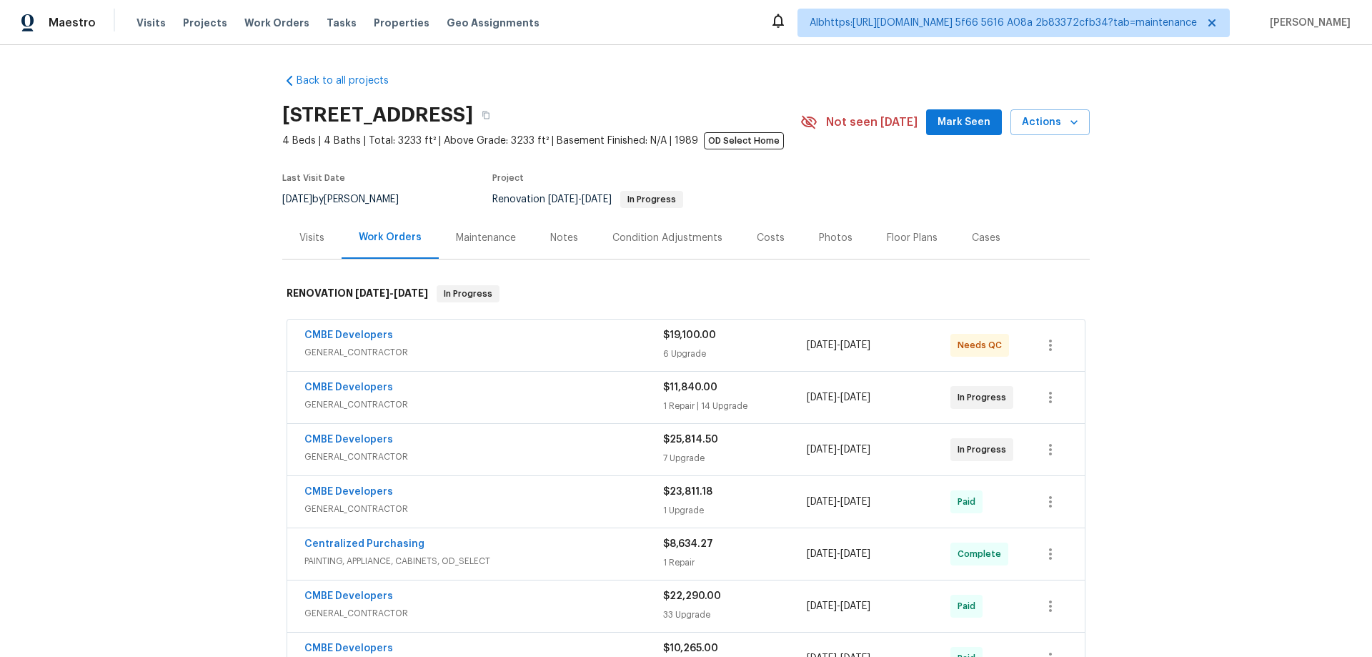
click at [526, 369] on div "CMBE Developers GENERAL_CONTRACTOR $19,100.00 6 Upgrade [DATE] - [DATE] Needs QC" at bounding box center [685, 344] width 797 height 51
click at [439, 360] on div "CMBE Developers GENERAL_CONTRACTOR" at bounding box center [483, 345] width 359 height 34
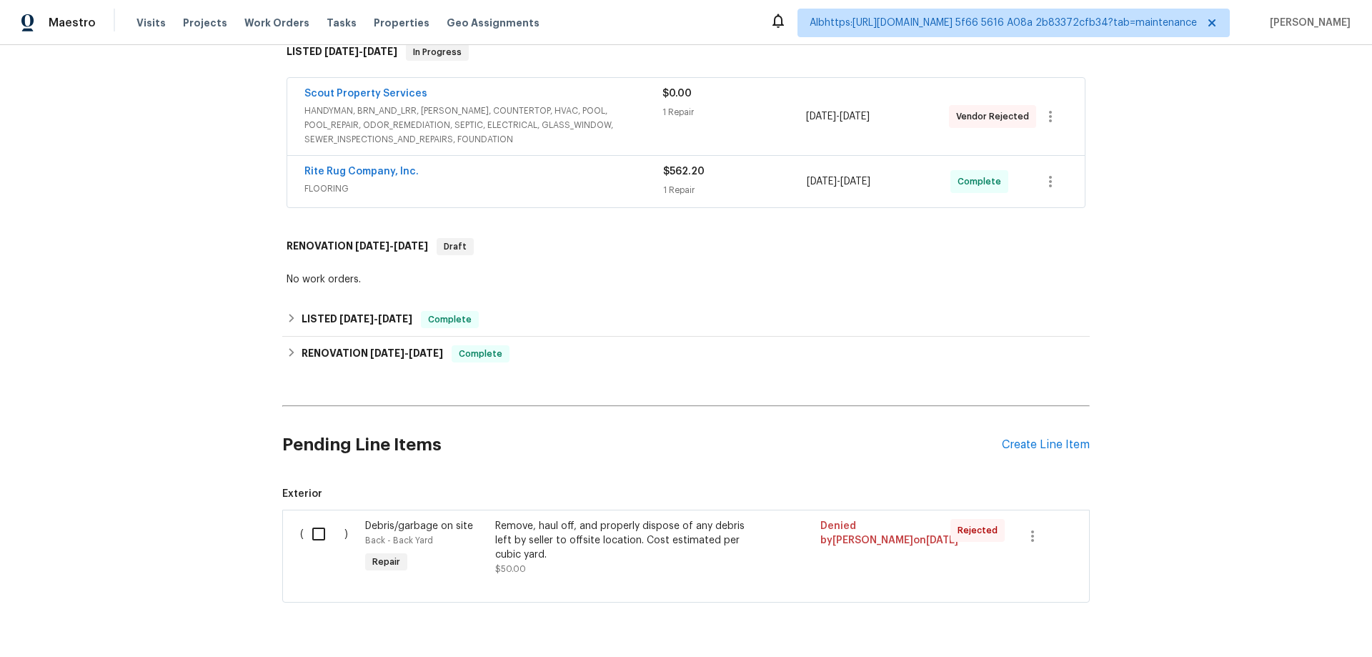
scroll to position [295, 0]
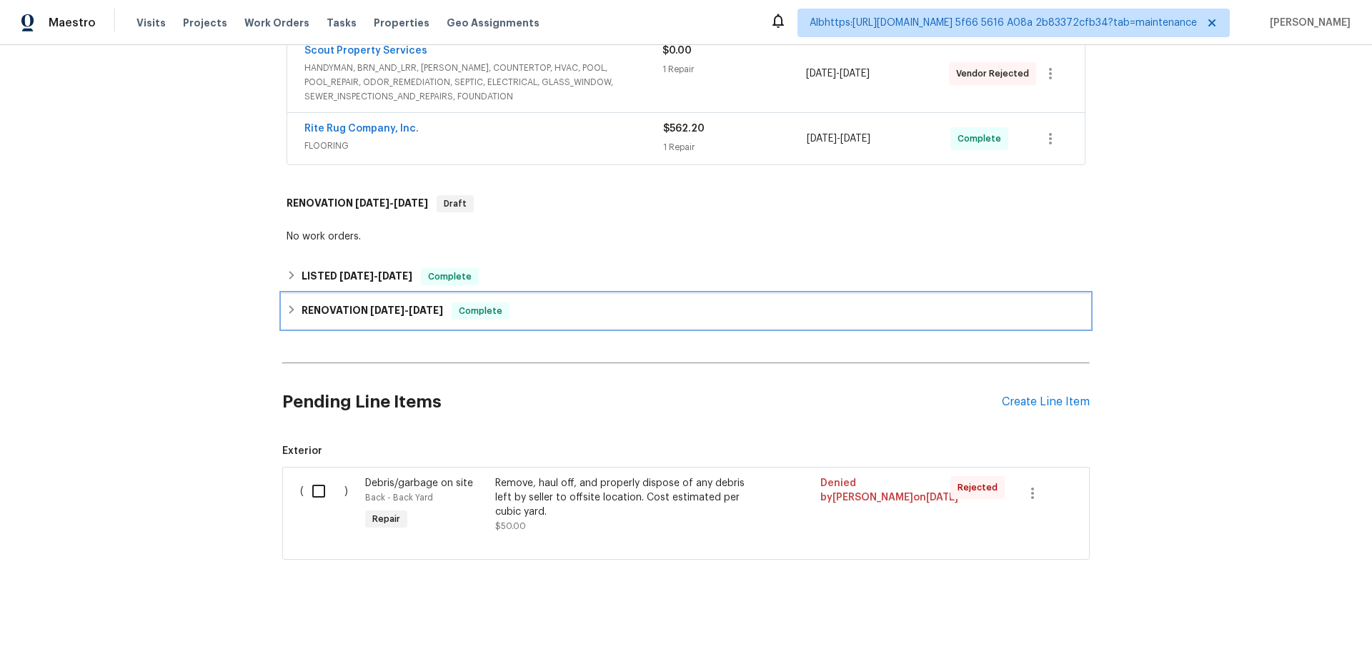
click at [335, 302] on h6 "RENOVATION 8/6/25 - 8/7/25" at bounding box center [372, 310] width 141 height 17
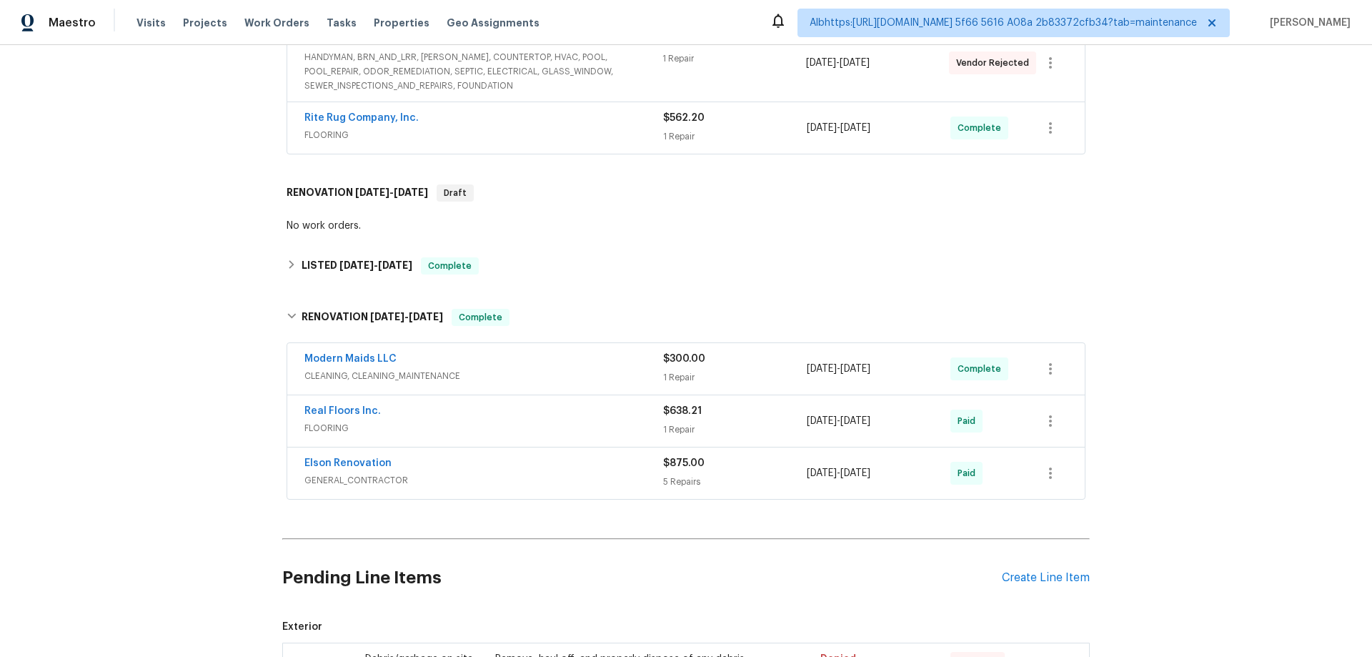
click at [346, 284] on div "Back to all projects 8550 Touchton Rd Apt 635, Jacksonville, FL 32216 1 Beds | …" at bounding box center [685, 257] width 807 height 980
drag, startPoint x: 317, startPoint y: 266, endPoint x: 246, endPoint y: 314, distance: 85.4
click at [317, 266] on h6 "LISTED 8/9/25 - 8/11/25" at bounding box center [357, 265] width 111 height 17
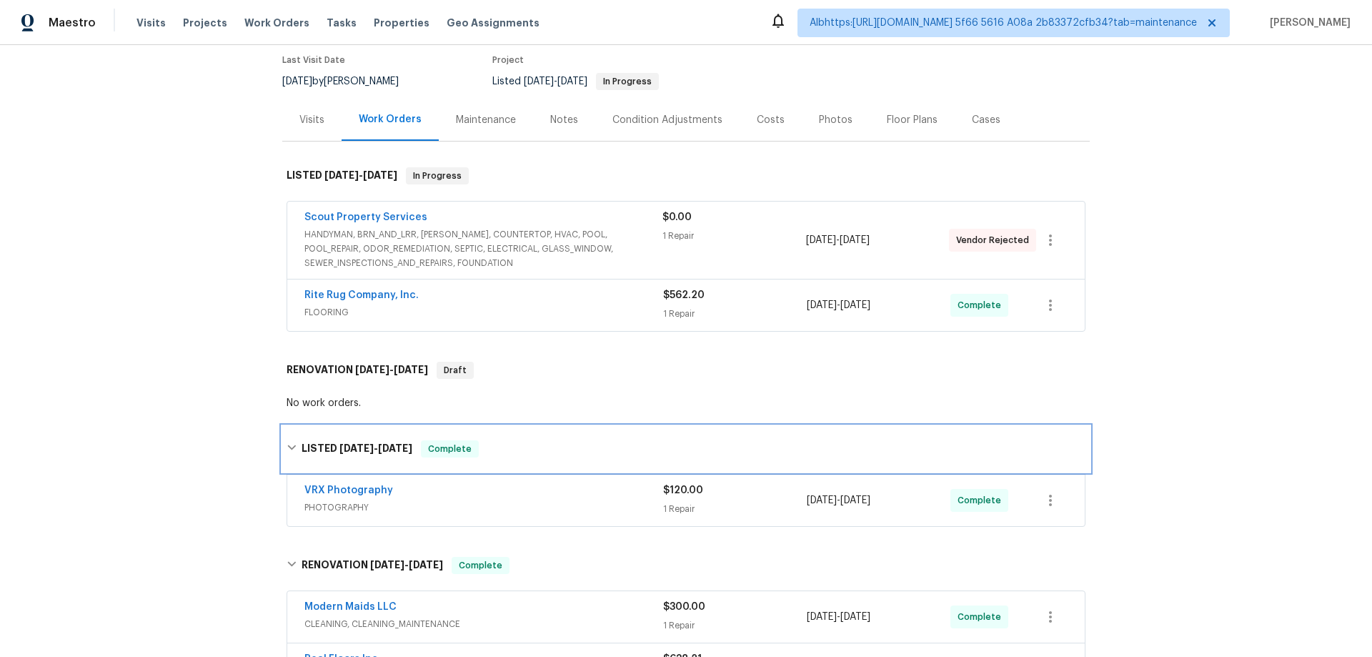
scroll to position [0, 0]
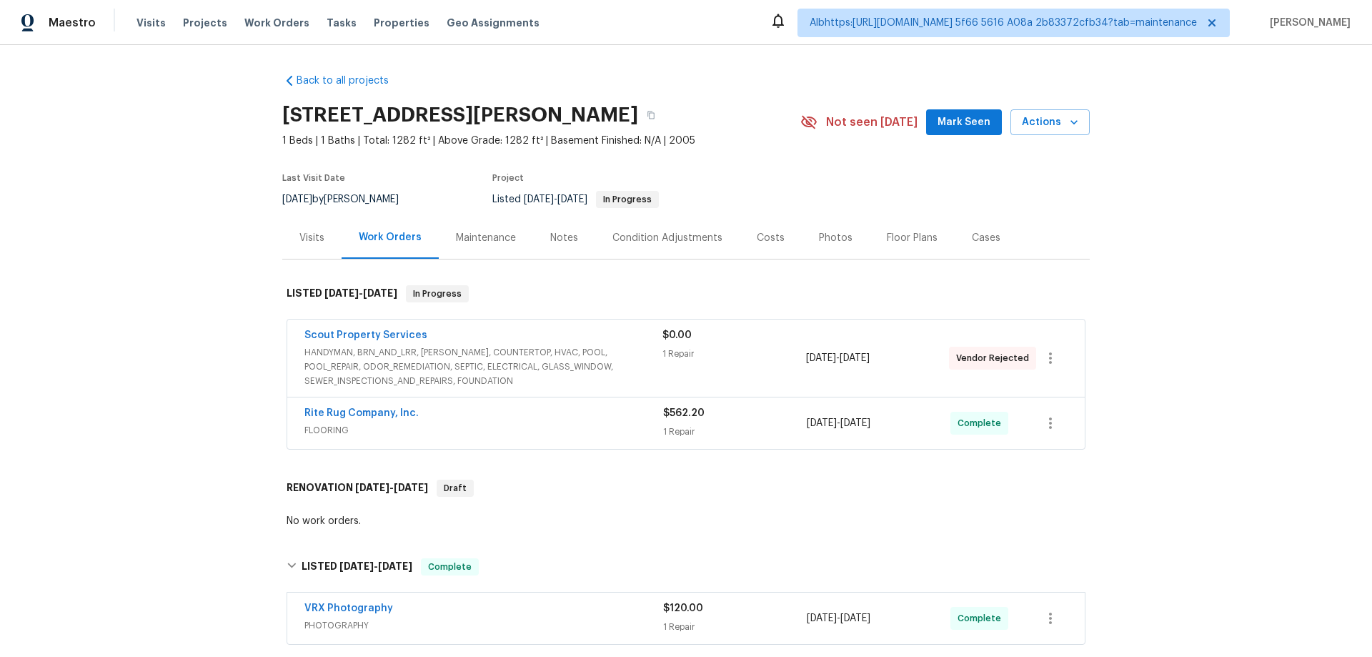
click at [203, 324] on div "Back to all projects 8550 Touchton Rd Apt 635, Jacksonville, FL 32216 1 Beds | …" at bounding box center [686, 351] width 1372 height 612
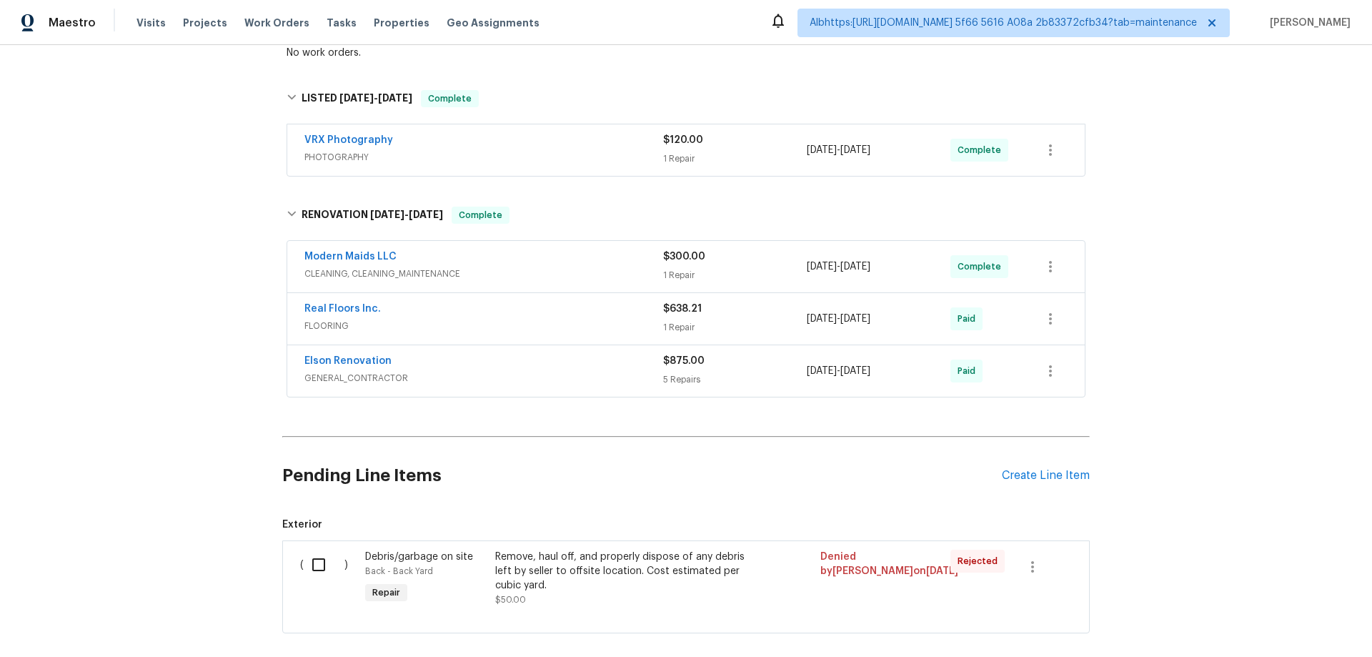
scroll to position [552, 0]
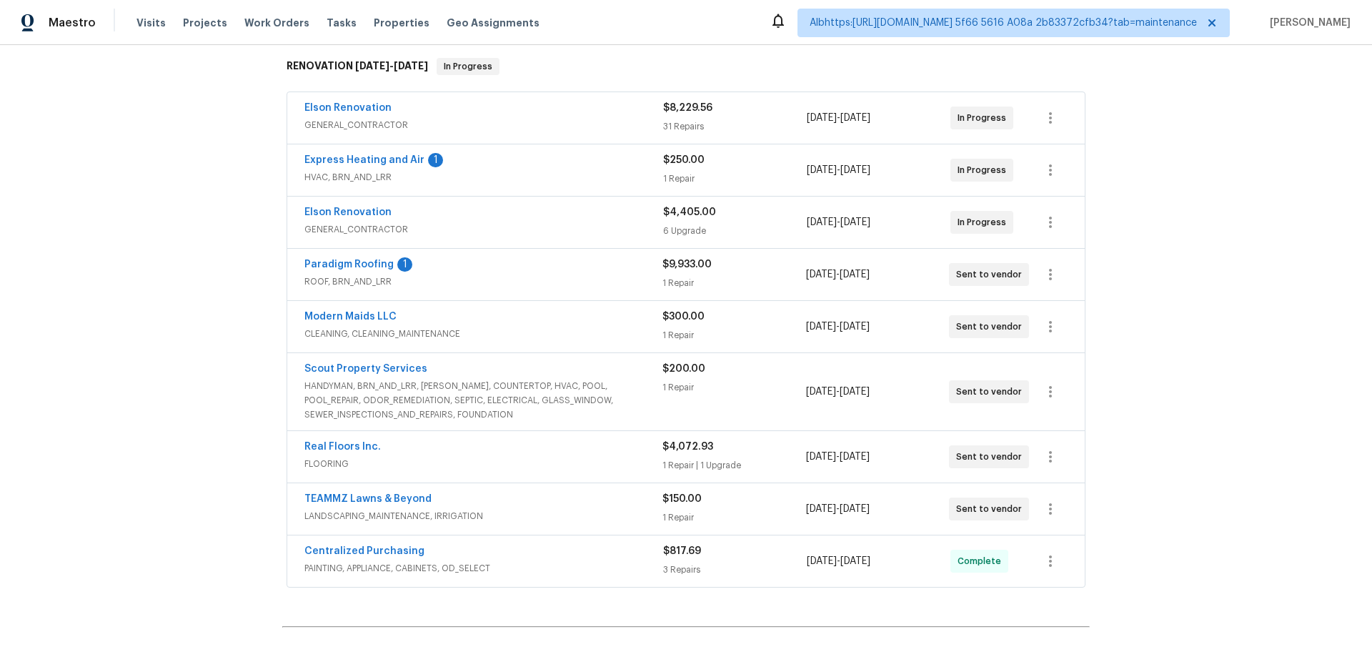
scroll to position [357, 0]
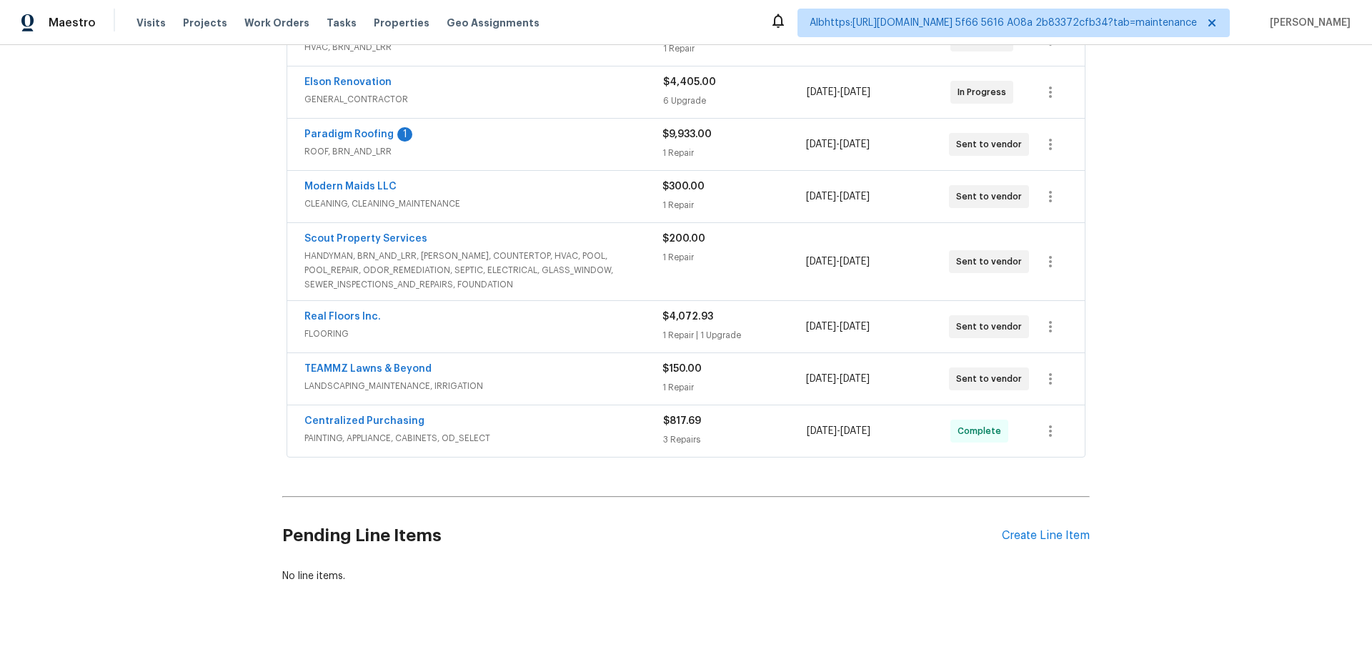
click at [198, 300] on div "Back to all projects [STREET_ADDRESS] 3 Beds | 2 Baths | Total: 1538 ft² | Abov…" at bounding box center [686, 351] width 1372 height 612
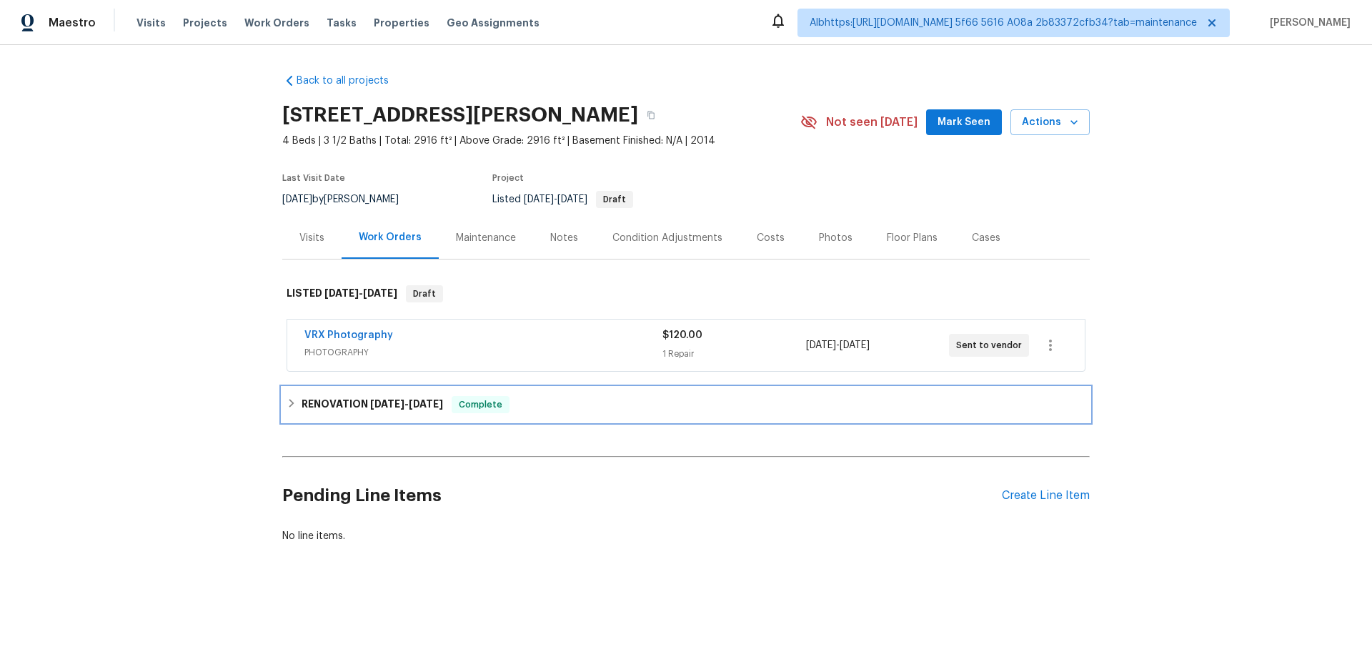
click at [409, 400] on span "9/26/25" at bounding box center [426, 404] width 34 height 10
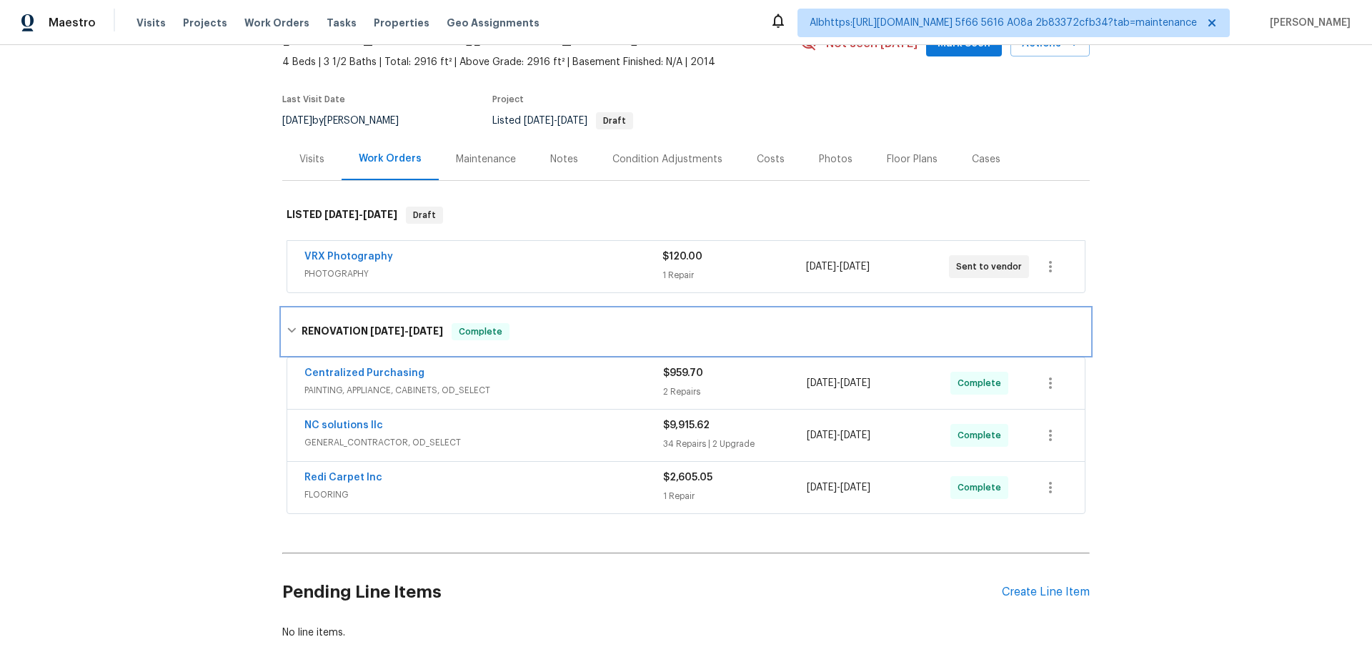
scroll to position [169, 0]
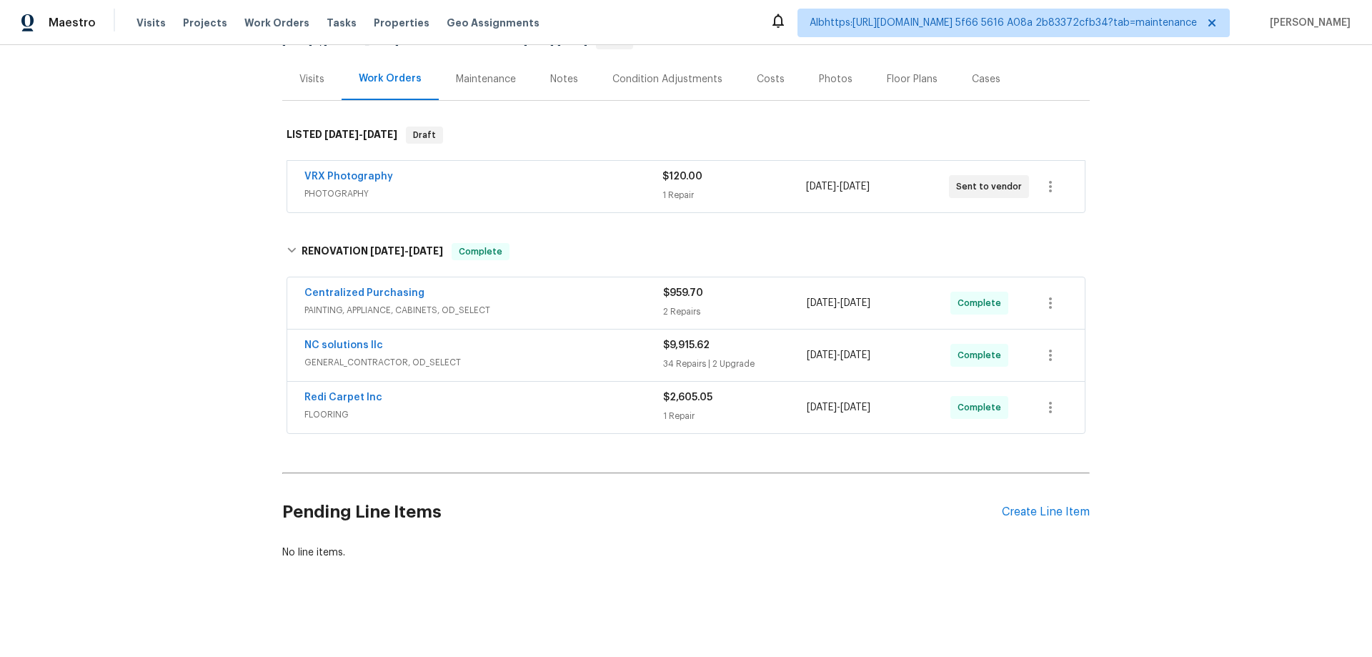
click at [176, 319] on div "Back to all projects 7323 Collins Manor Dr, Spring, TX 77389 4 Beds | 3 1/2 Bat…" at bounding box center [686, 351] width 1372 height 612
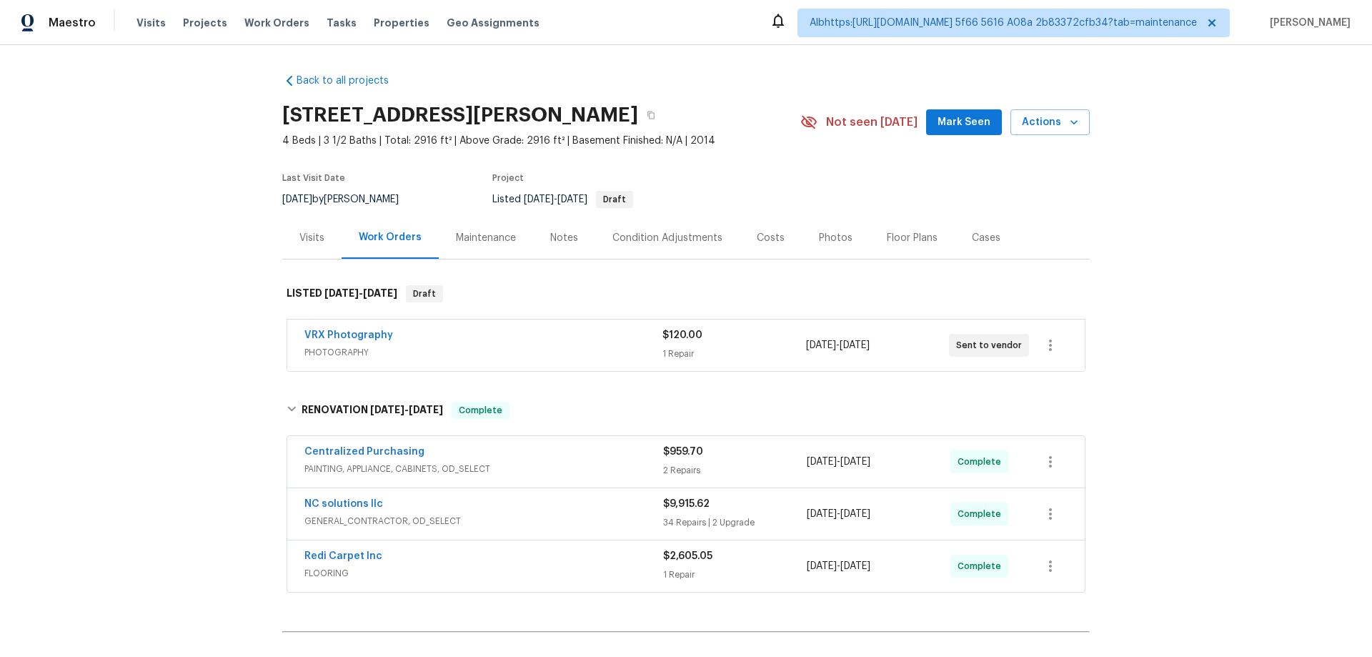
click at [209, 430] on div "Back to all projects 7323 Collins Manor Dr, Spring, TX 77389 4 Beds | 3 1/2 Bat…" at bounding box center [686, 351] width 1372 height 612
click at [236, 397] on div "Back to all projects 7323 Collins Manor Dr, Spring, TX 77389 4 Beds | 3 1/2 Bat…" at bounding box center [686, 351] width 1372 height 612
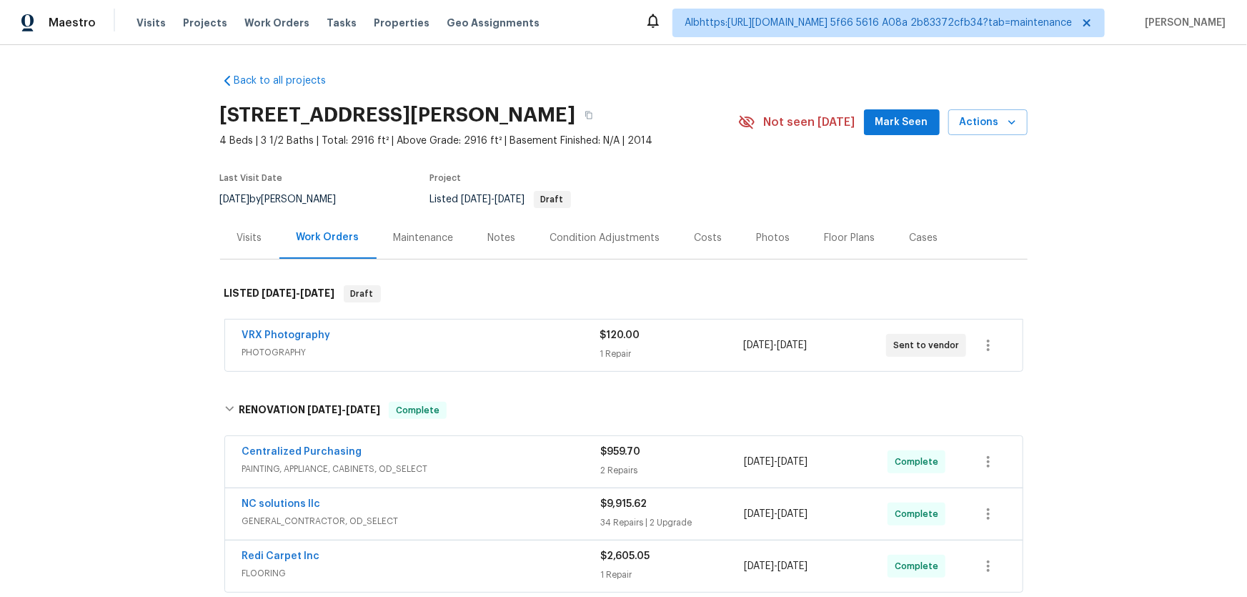
click at [195, 387] on div "Back to all projects 7323 Collins Manor Dr, Spring, TX 77389 4 Beds | 3 1/2 Bat…" at bounding box center [623, 321] width 1247 height 552
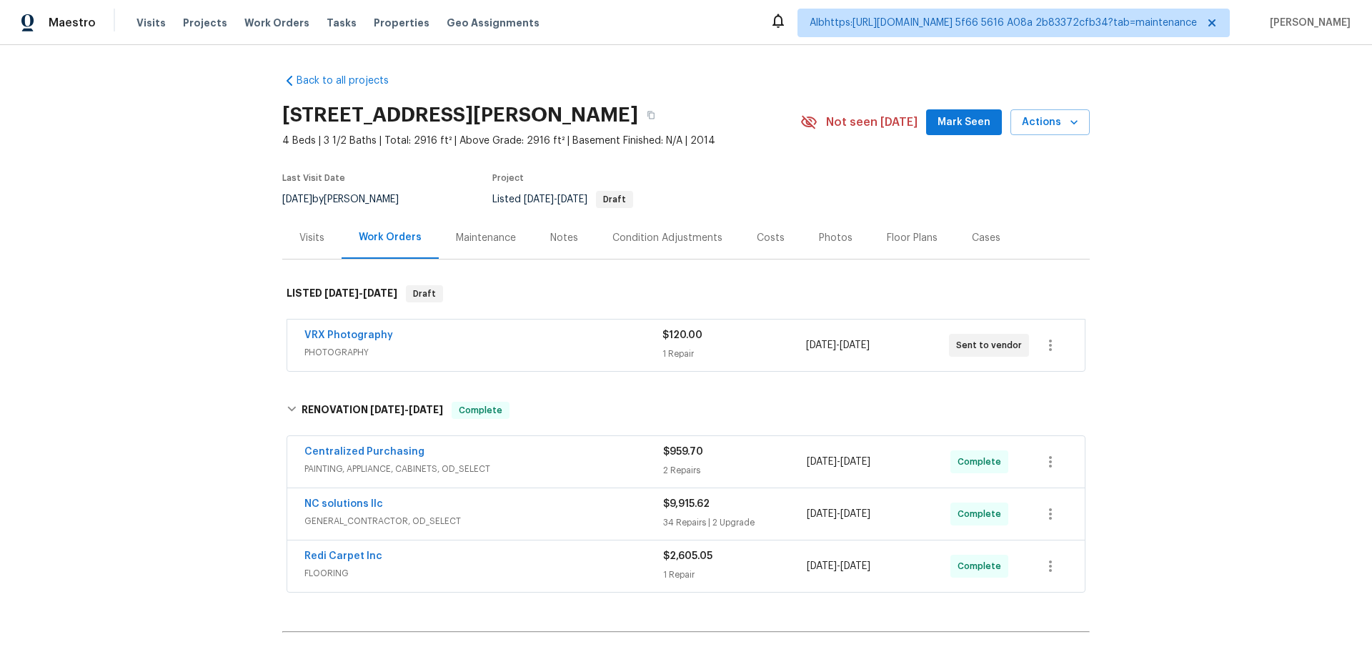
click at [221, 380] on div "Back to all projects 7323 Collins Manor Dr, Spring, TX 77389 4 Beds | 3 1/2 Bat…" at bounding box center [686, 351] width 1372 height 612
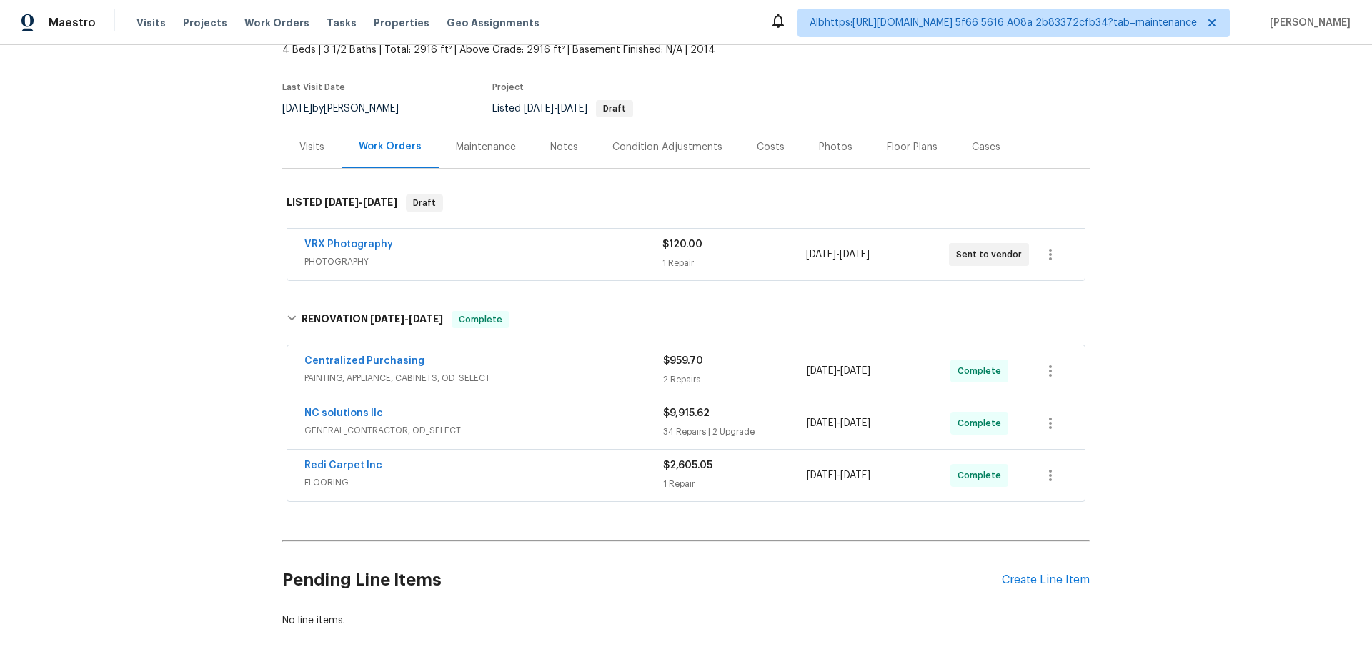
scroll to position [169, 0]
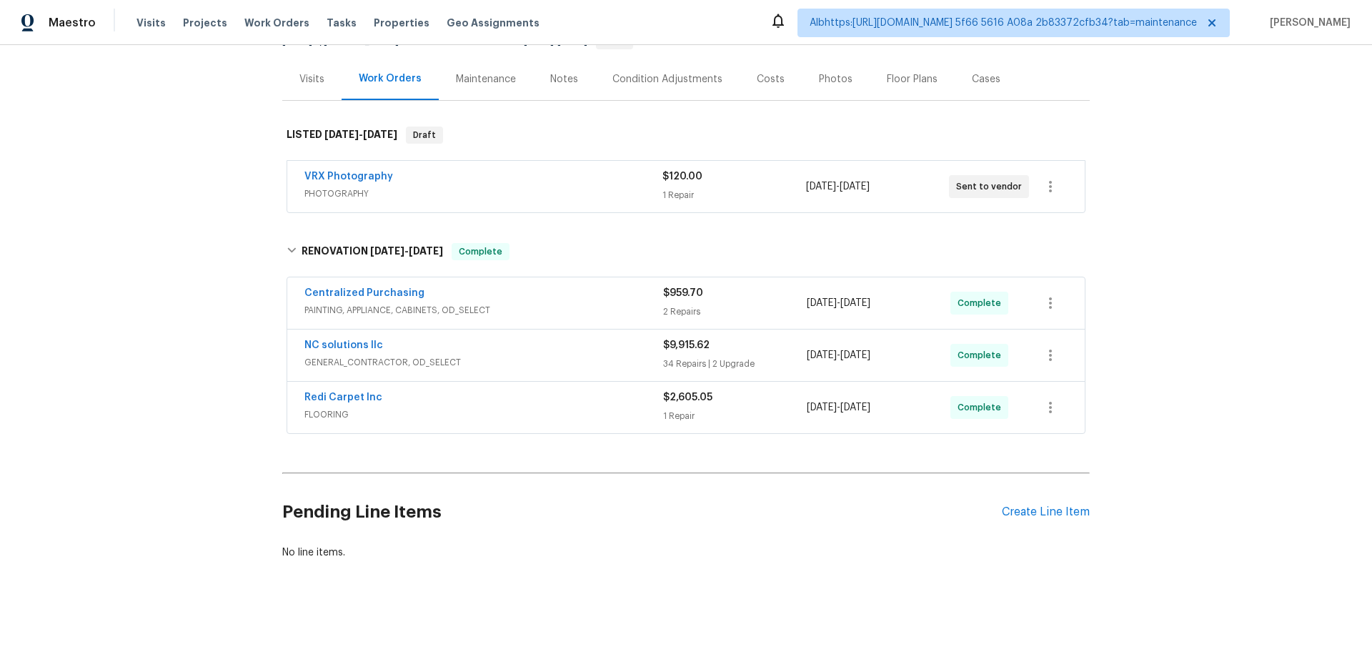
click at [171, 455] on div "Back to all projects 7323 Collins Manor Dr, Spring, TX 77389 4 Beds | 3 1/2 Bat…" at bounding box center [686, 351] width 1372 height 612
click at [191, 443] on div "Back to all projects 7323 Collins Manor Dr, Spring, TX 77389 4 Beds | 3 1/2 Bat…" at bounding box center [686, 351] width 1372 height 612
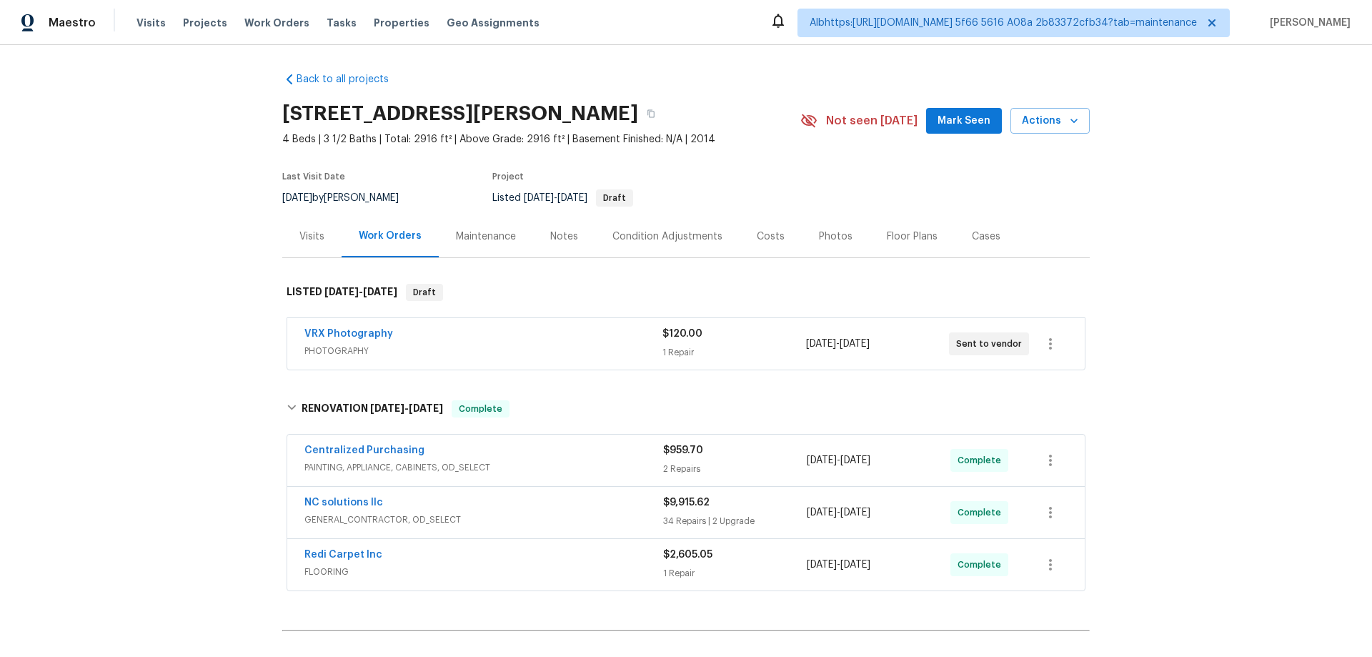
scroll to position [0, 0]
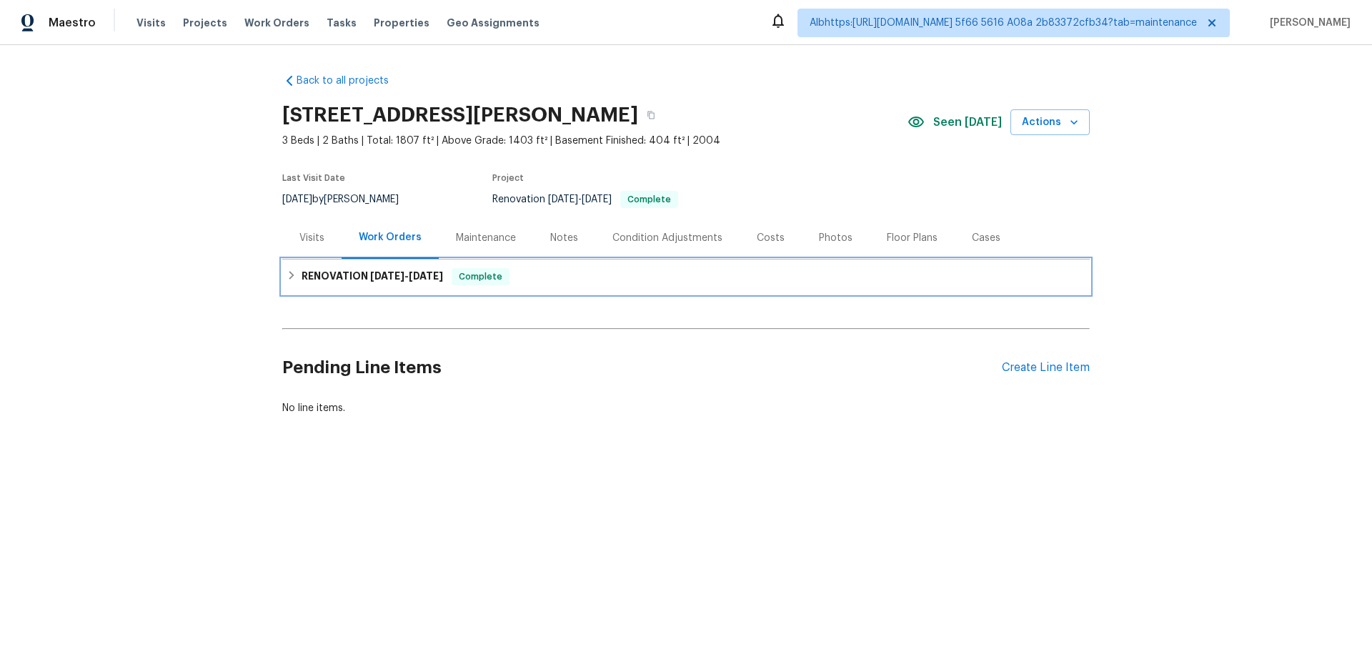
drag, startPoint x: 0, startPoint y: 0, endPoint x: 271, endPoint y: 292, distance: 398.3
click at [307, 277] on h6 "RENOVATION [DATE] - [DATE]" at bounding box center [372, 276] width 141 height 17
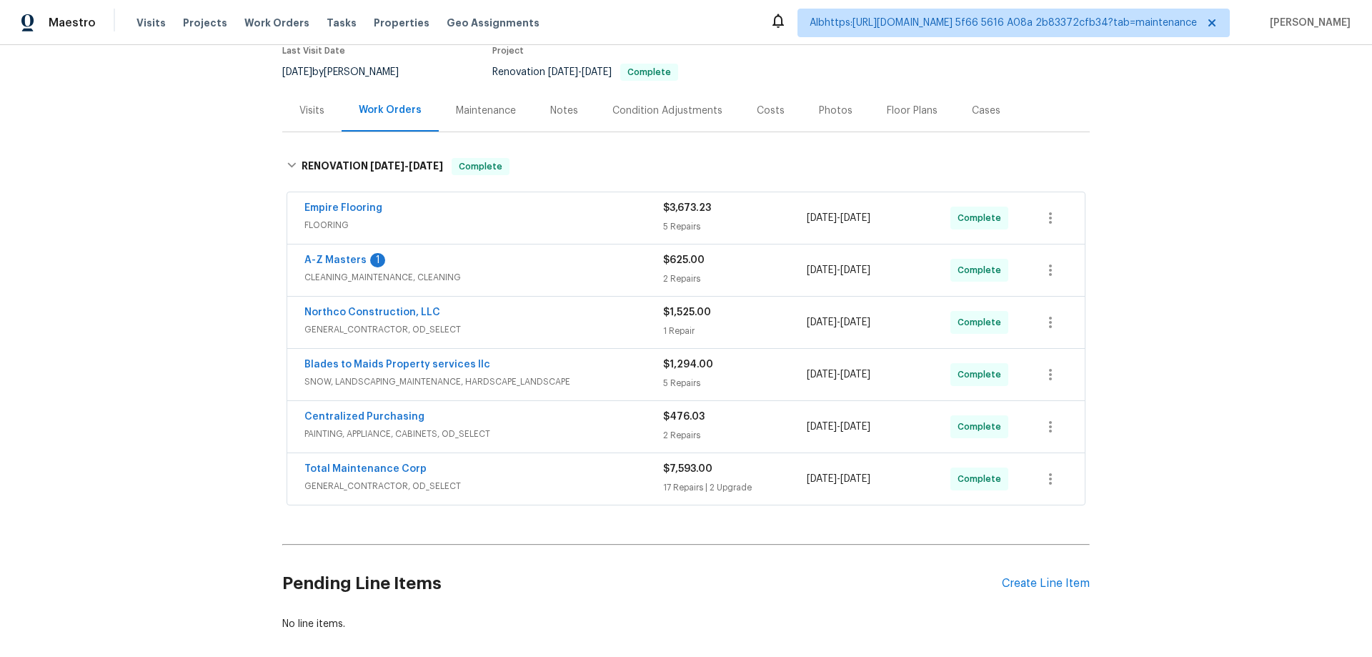
scroll to position [129, 0]
click at [197, 357] on div "Back to all projects [STREET_ADDRESS] 3 Beds | 2 Baths | Total: 1807 ft² | Abov…" at bounding box center [686, 351] width 1372 height 612
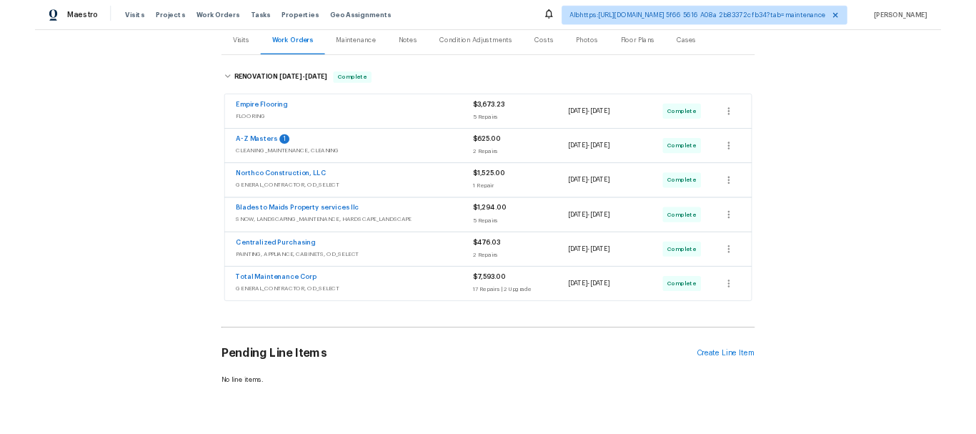
scroll to position [201, 0]
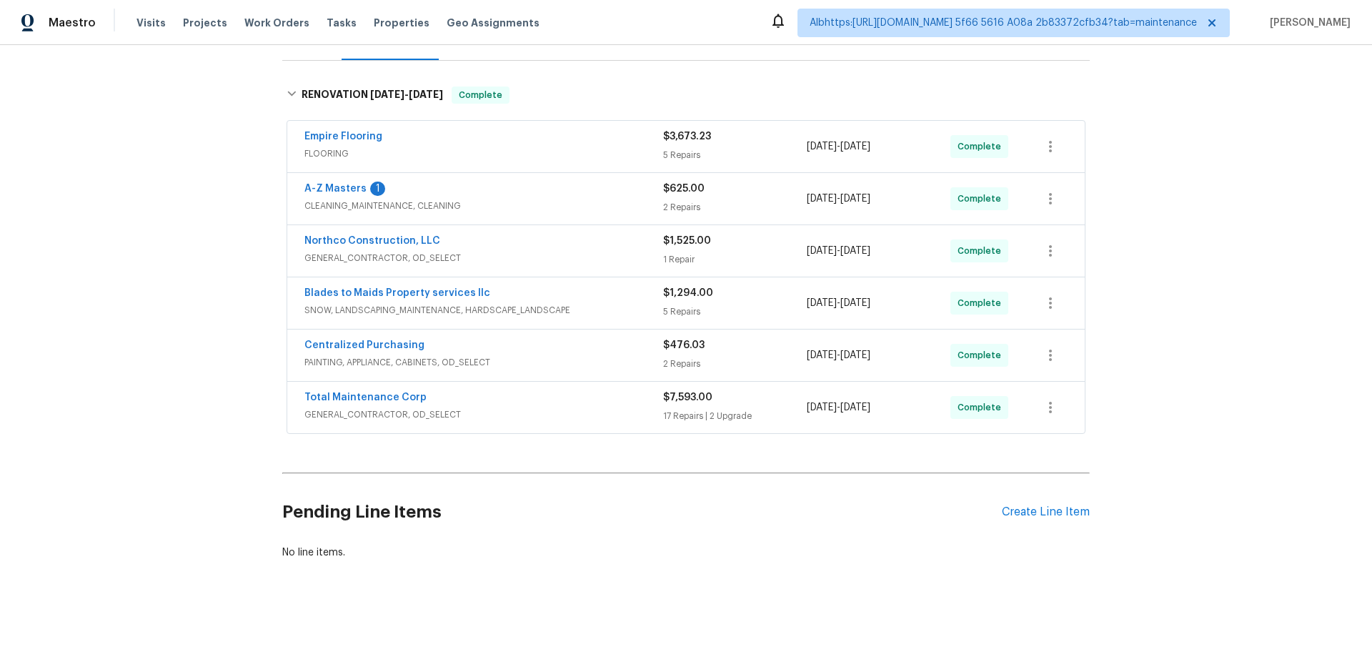
drag, startPoint x: 120, startPoint y: 313, endPoint x: 164, endPoint y: 420, distance: 115.7
click at [120, 315] on div "Back to all projects [STREET_ADDRESS] 3 Beds | 2 Baths | Total: 1807 ft² | Abov…" at bounding box center [686, 351] width 1372 height 612
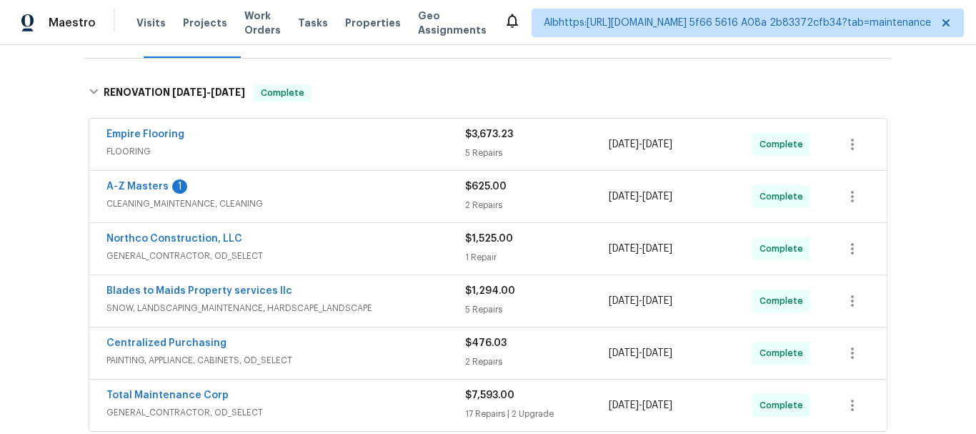
click at [41, 218] on div "Back to all projects [STREET_ADDRESS] 3 Beds | 2 Baths | Total: 1807 ft² | Abov…" at bounding box center [488, 239] width 976 height 389
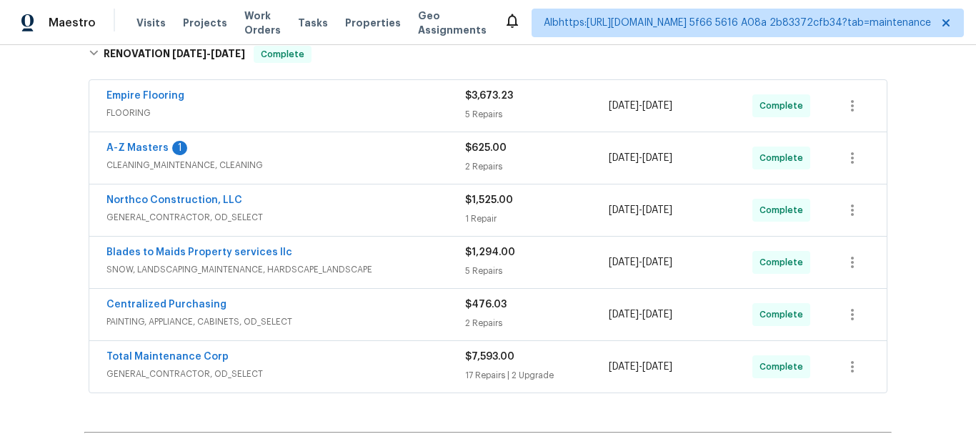
scroll to position [272, 0]
